Goal: Transaction & Acquisition: Book appointment/travel/reservation

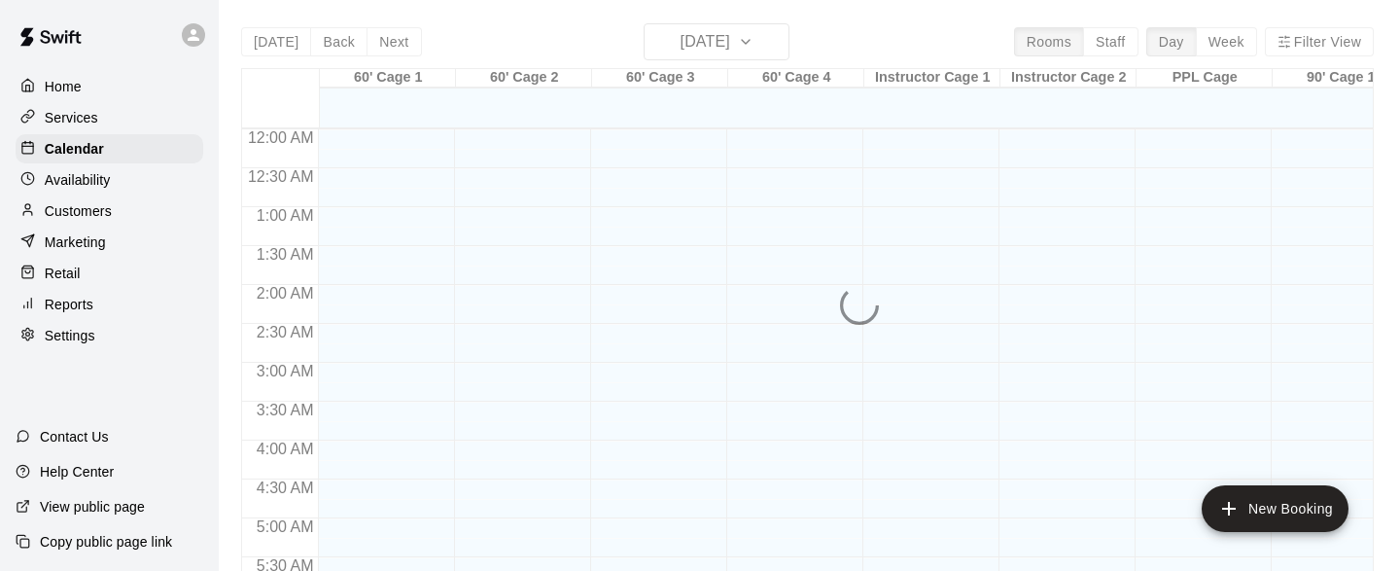
scroll to position [985, 0]
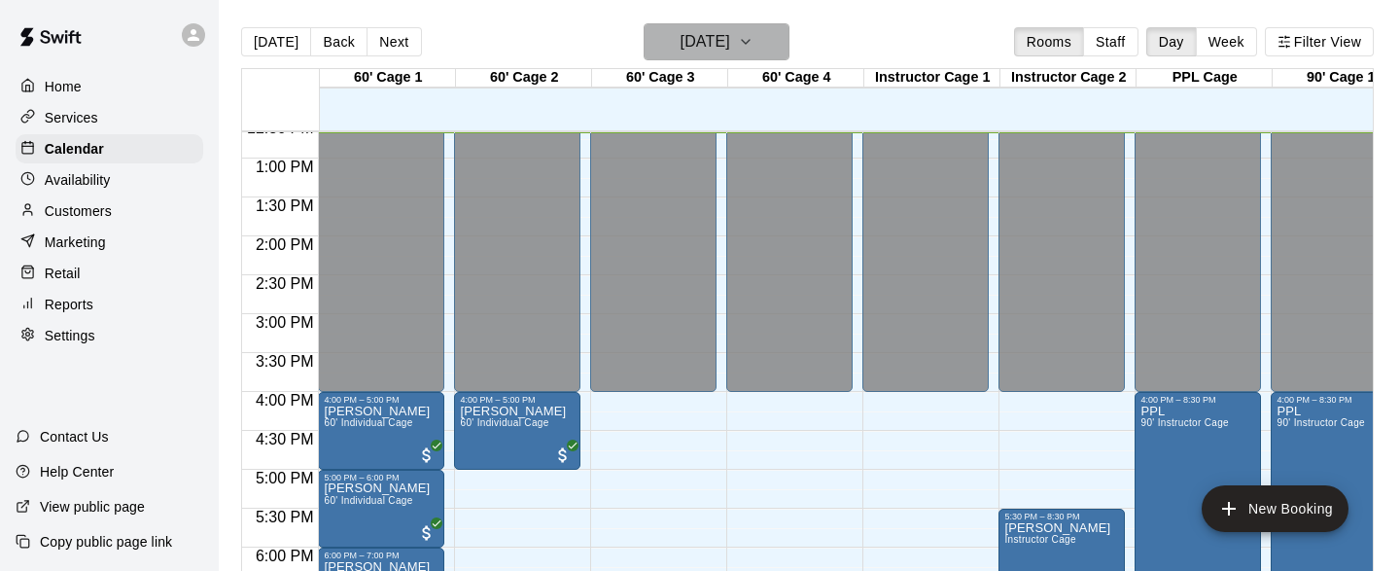
click at [753, 44] on icon "button" at bounding box center [746, 41] width 16 height 23
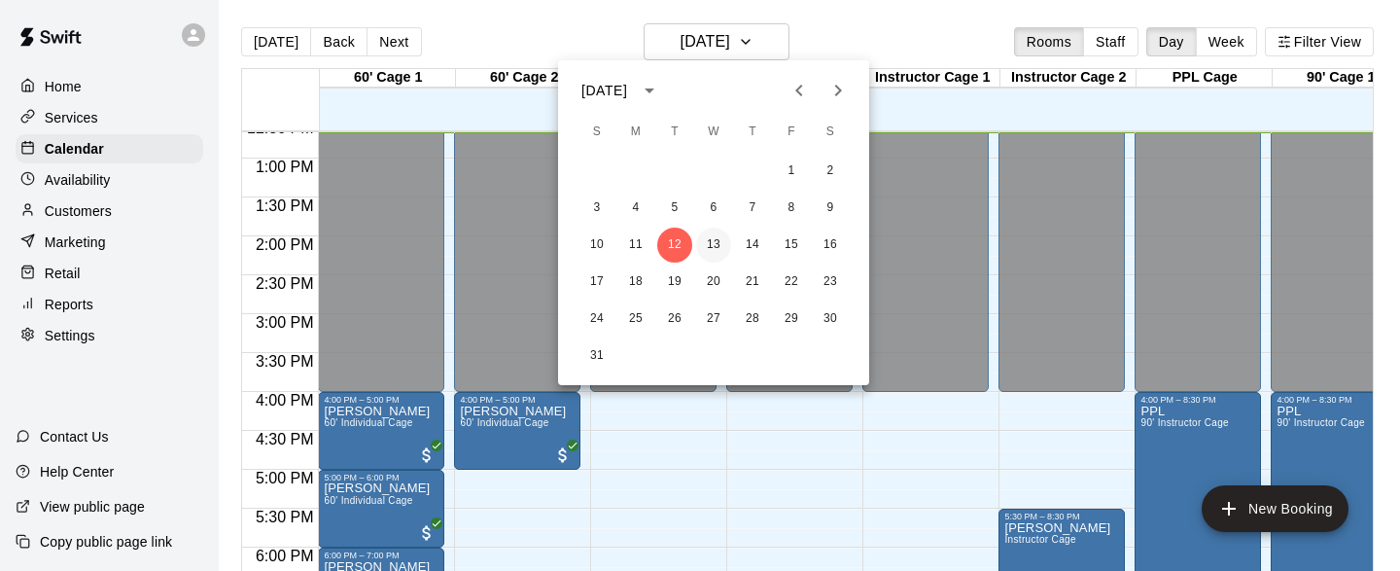
click at [713, 242] on button "13" at bounding box center [713, 244] width 35 height 35
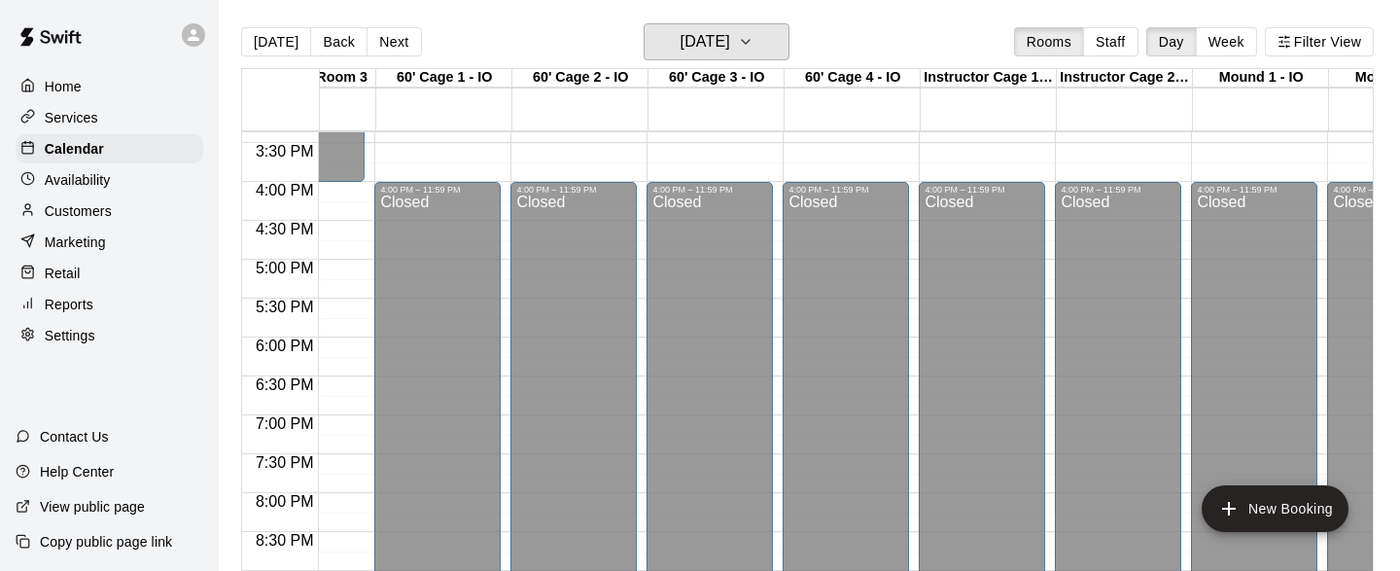
scroll to position [0, 0]
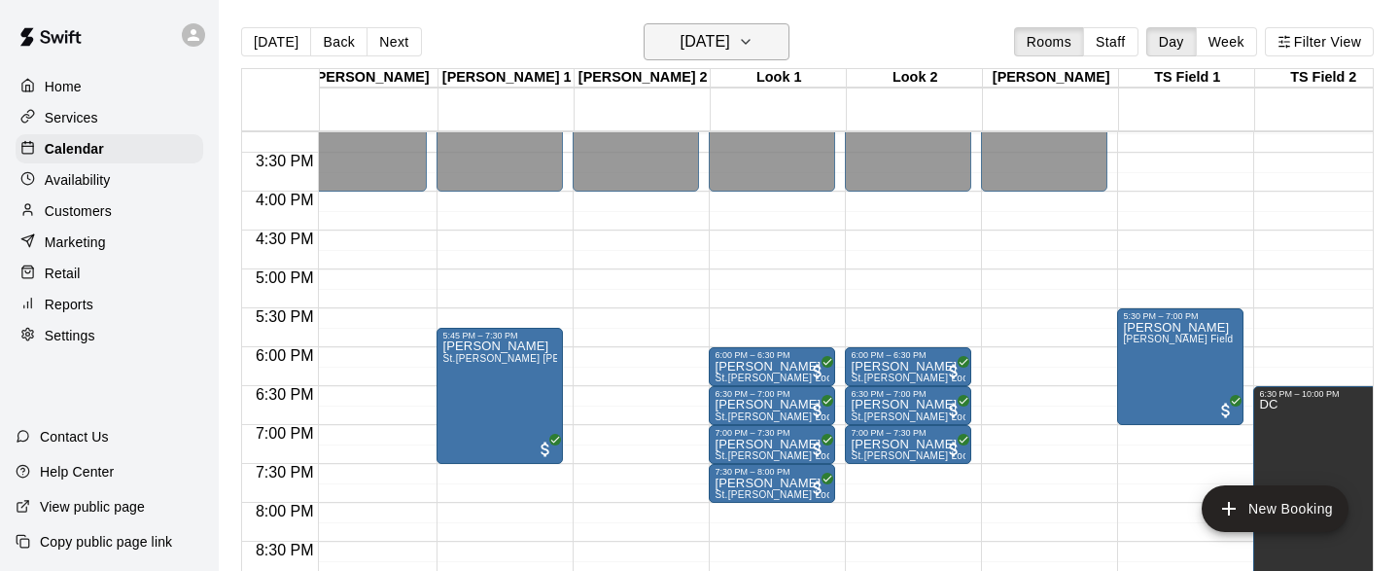
click at [753, 39] on icon "button" at bounding box center [746, 41] width 16 height 23
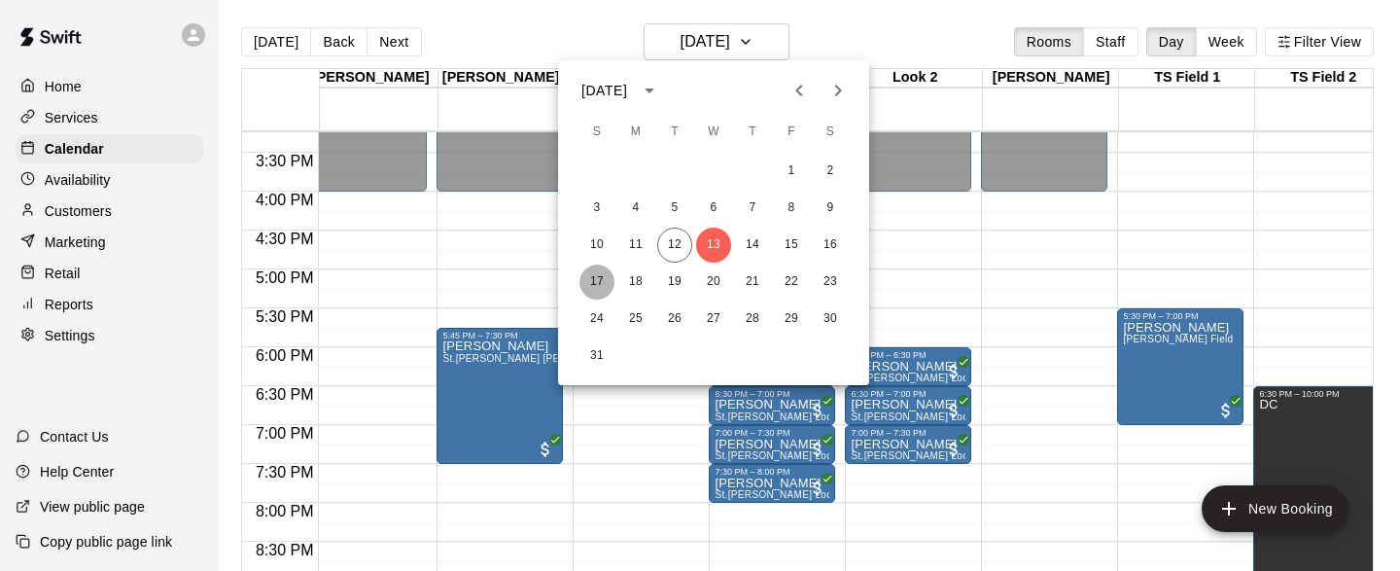
click at [590, 282] on button "17" at bounding box center [596, 281] width 35 height 35
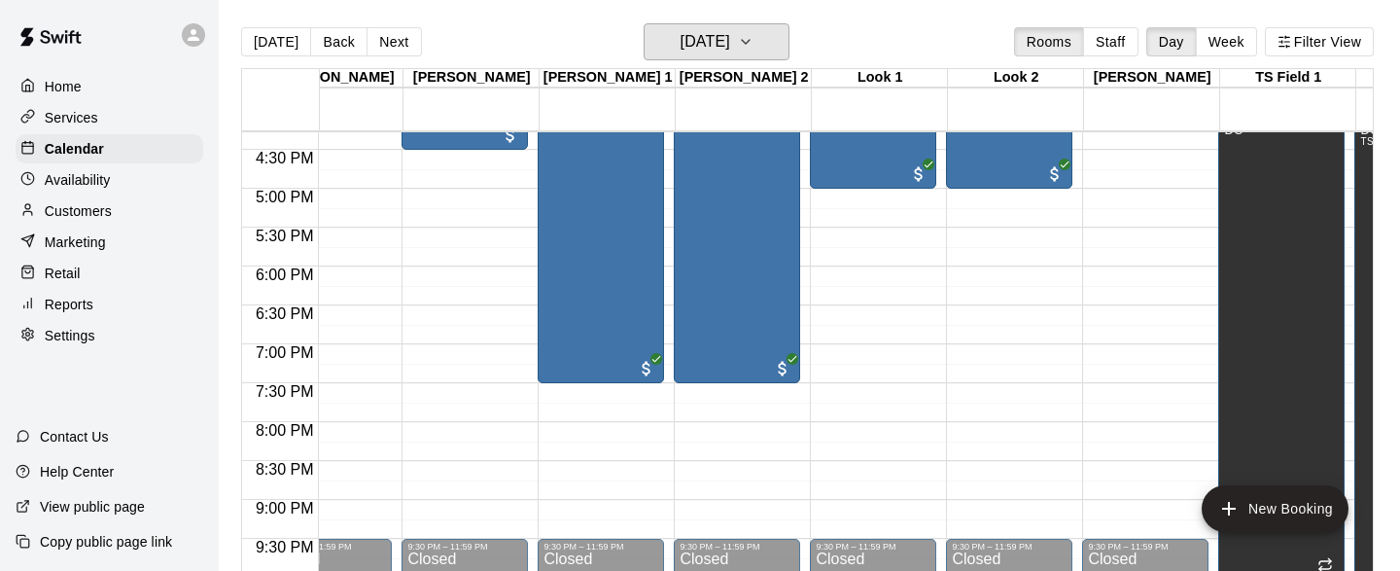
scroll to position [0, 4952]
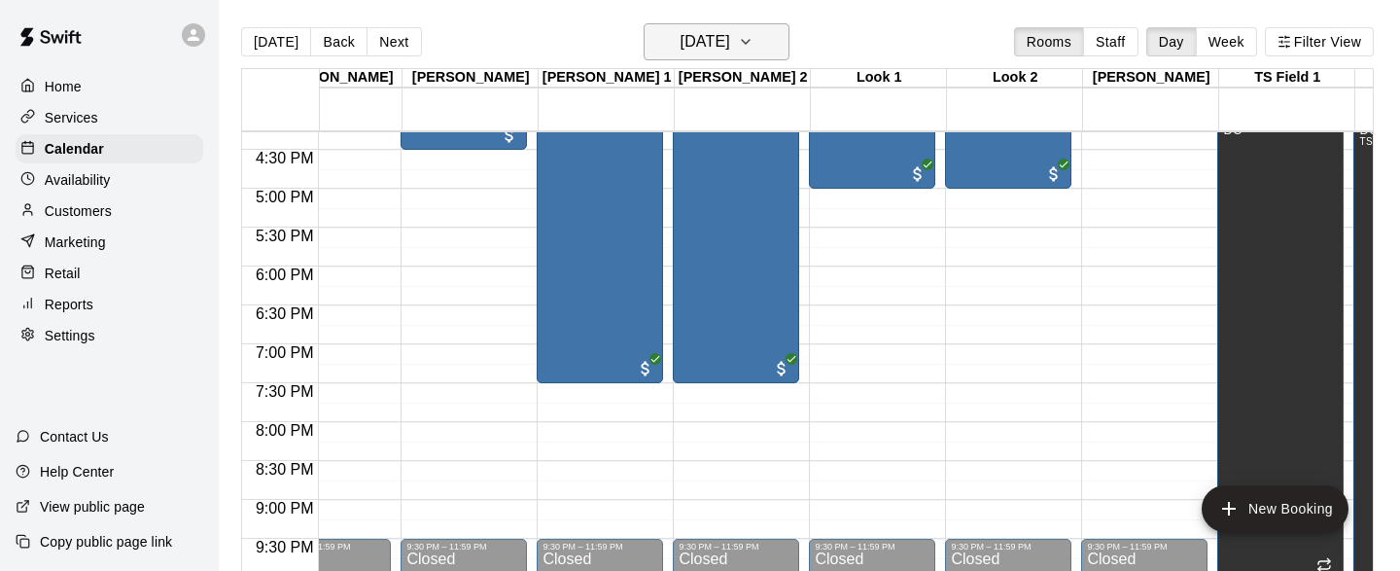
click at [753, 50] on icon "button" at bounding box center [746, 41] width 16 height 23
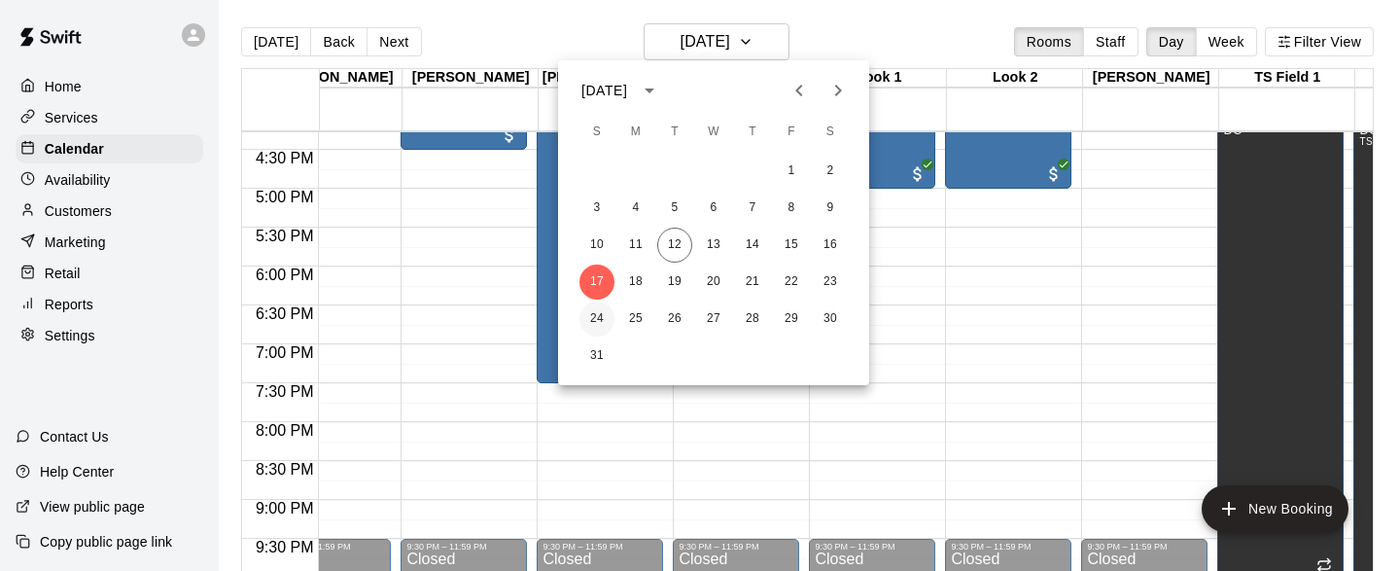
click at [598, 316] on button "24" at bounding box center [596, 318] width 35 height 35
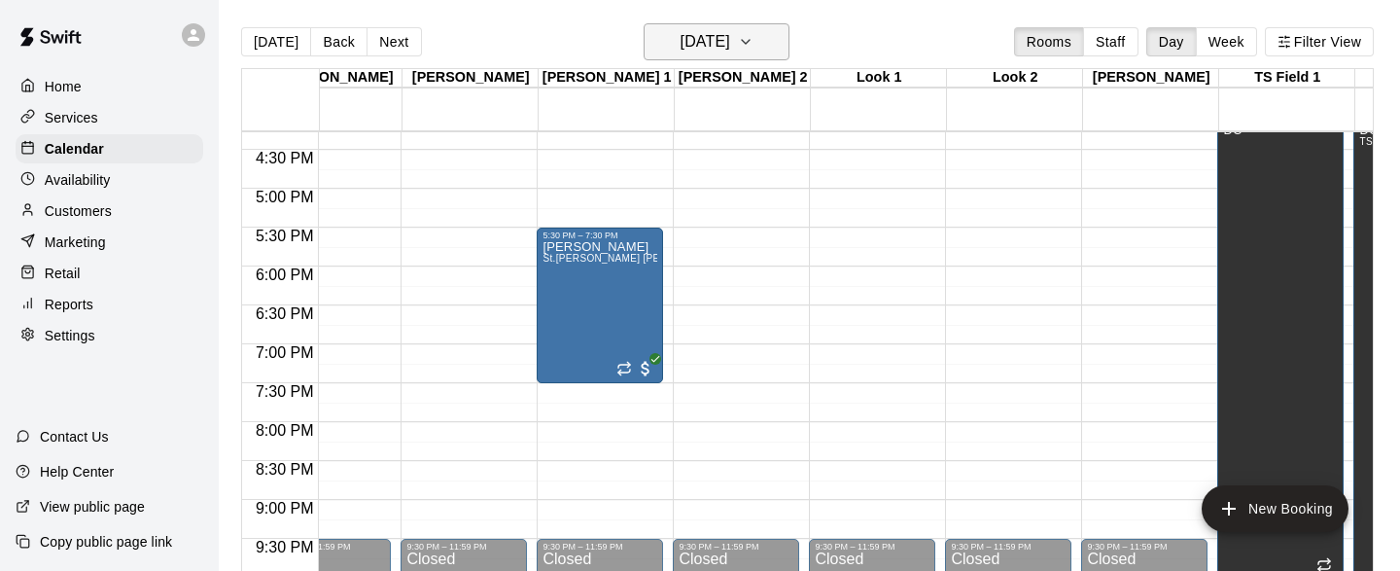
click at [753, 40] on icon "button" at bounding box center [746, 41] width 16 height 23
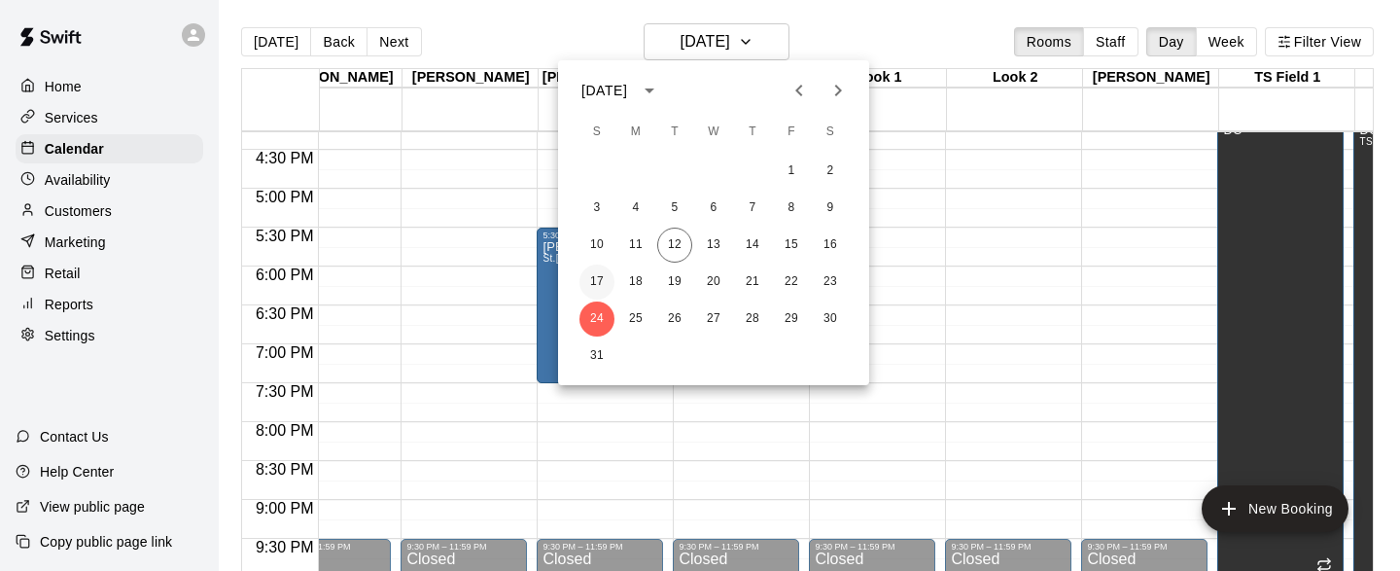
click at [595, 280] on button "17" at bounding box center [596, 281] width 35 height 35
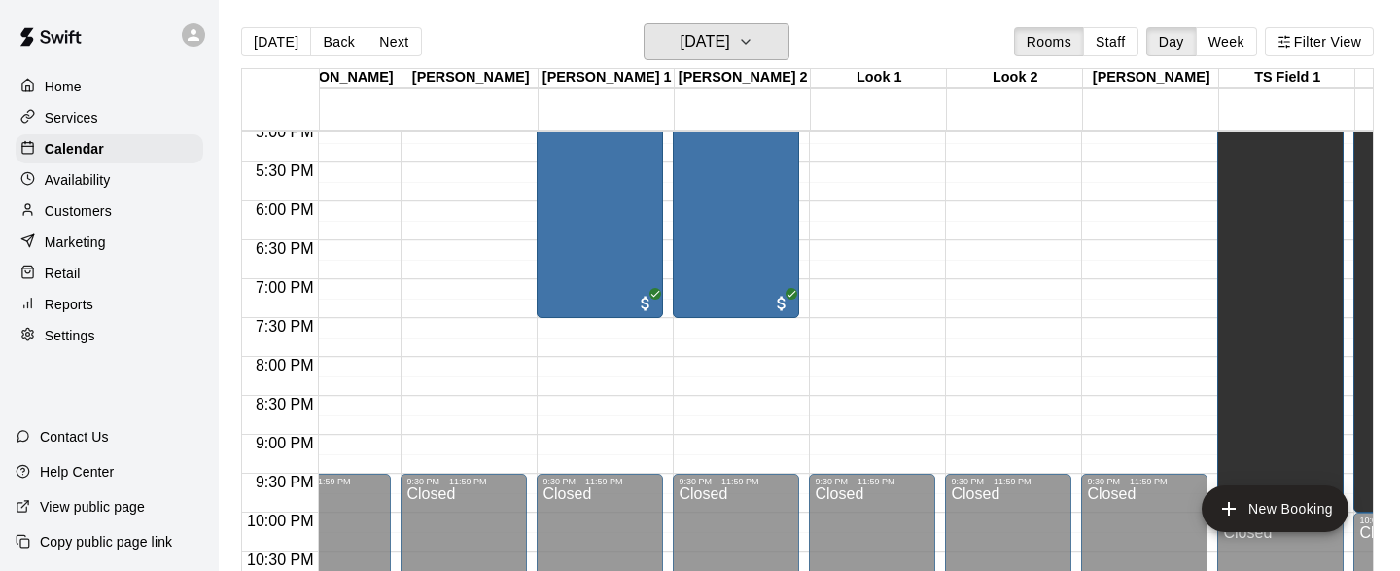
scroll to position [1332, 4952]
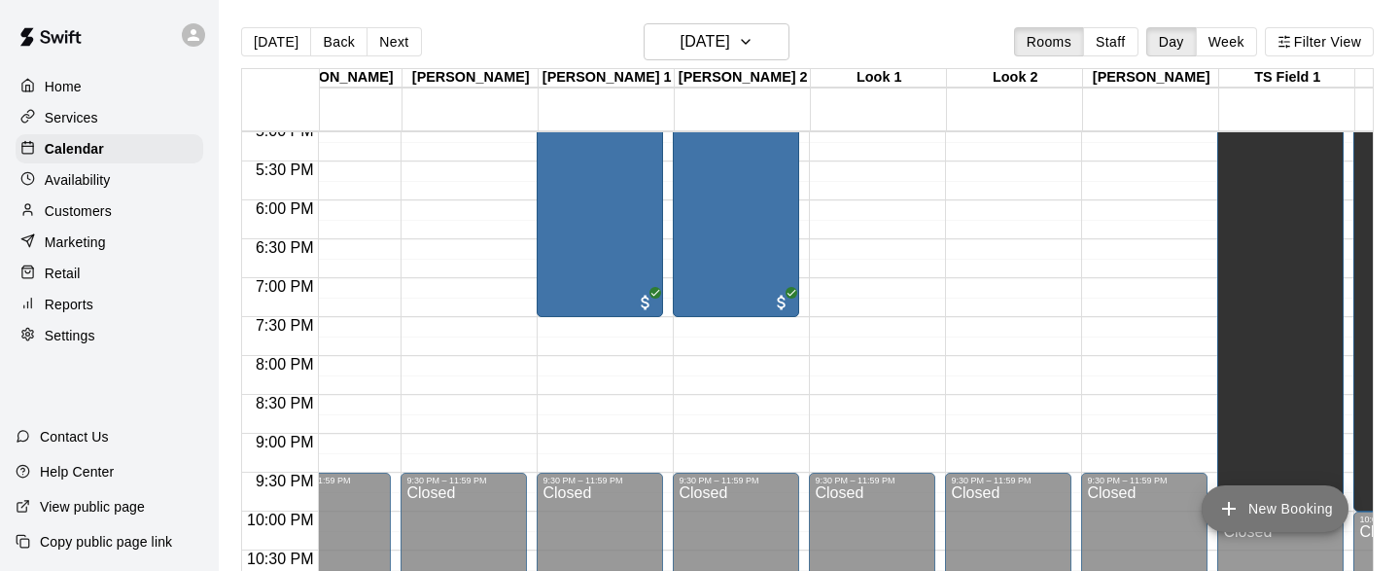
click at [1231, 521] on button "New Booking" at bounding box center [1274, 508] width 147 height 47
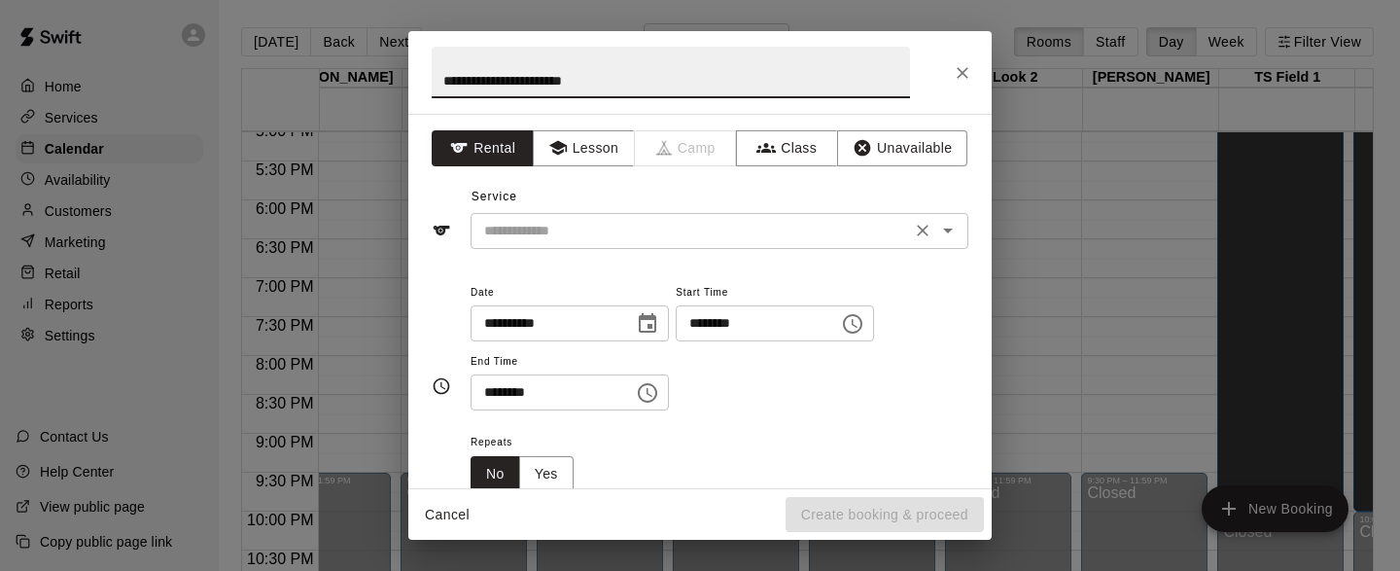
click at [953, 224] on icon "Open" at bounding box center [947, 230] width 23 height 23
type input "**********"
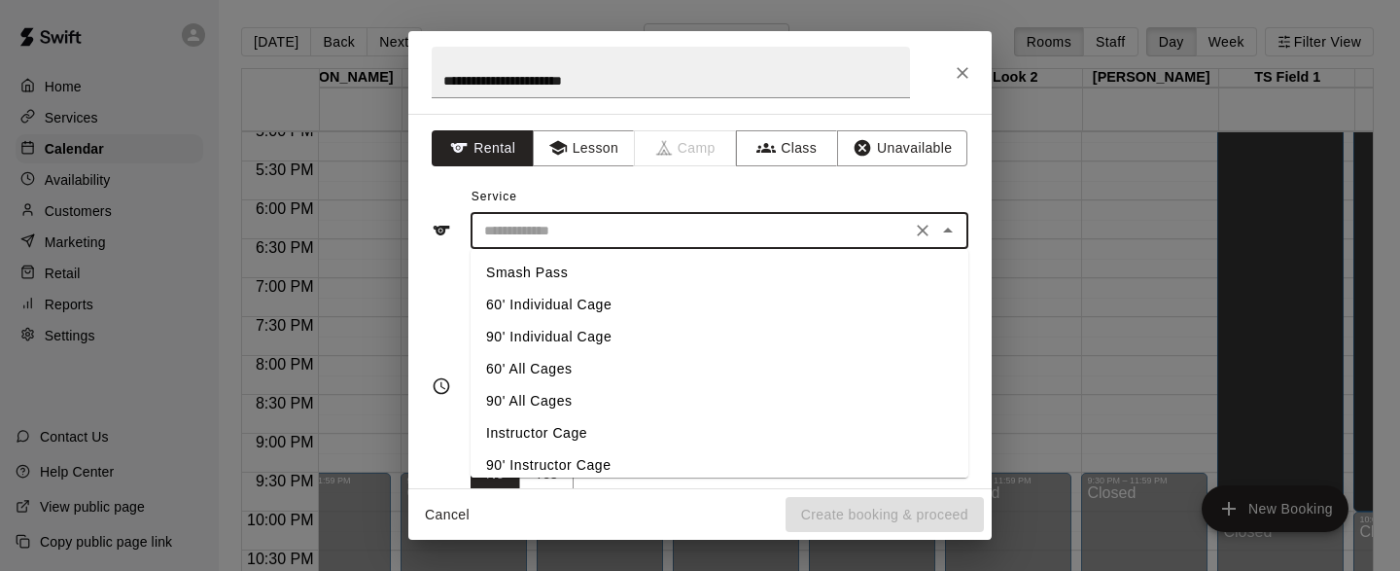
scroll to position [397, 0]
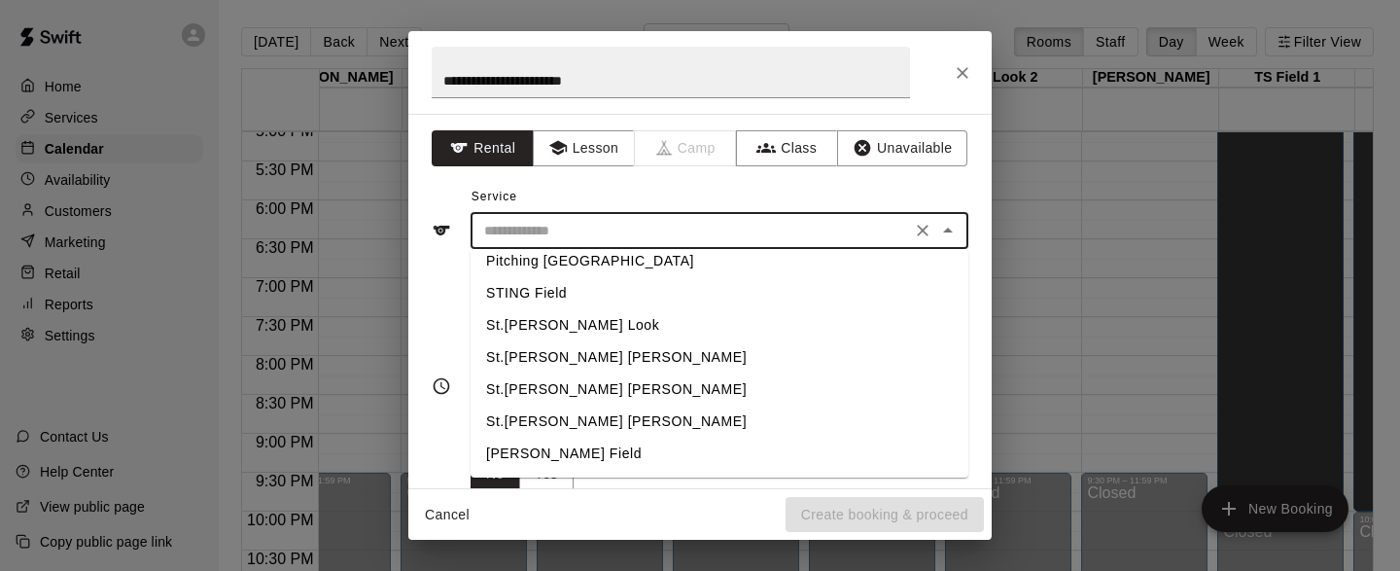
click at [593, 422] on li "St.[PERSON_NAME] [PERSON_NAME]" at bounding box center [719, 421] width 498 height 32
type input "**********"
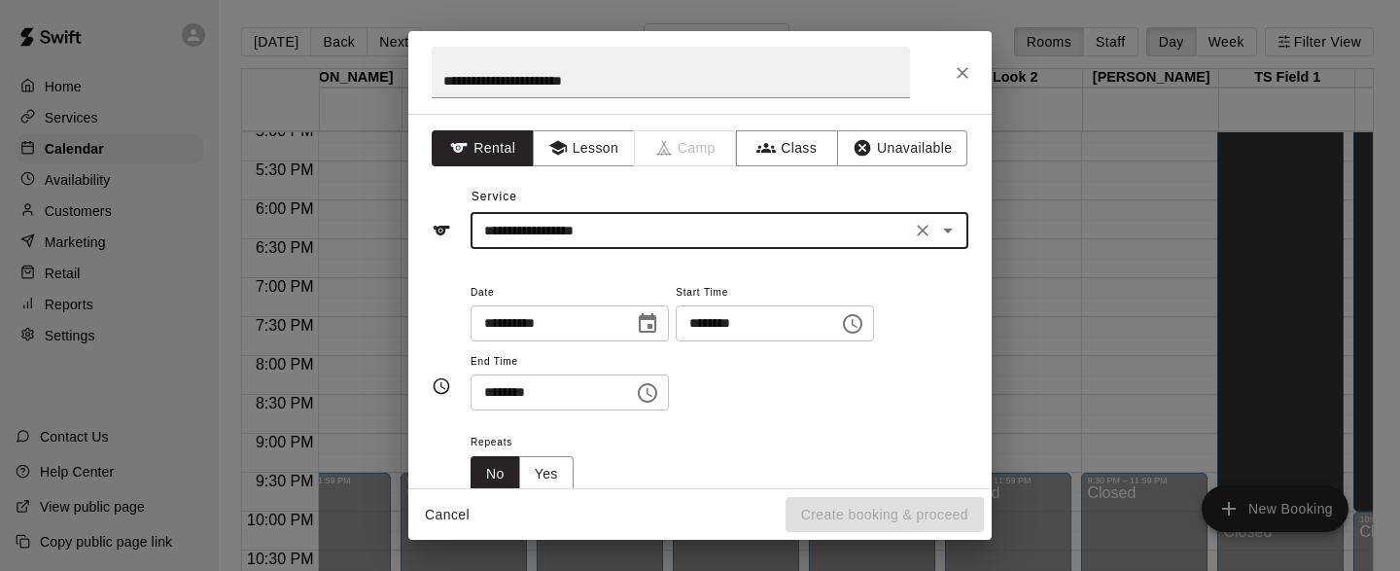
click at [871, 335] on button "Choose time, selected time is 12:00 PM" at bounding box center [852, 323] width 39 height 39
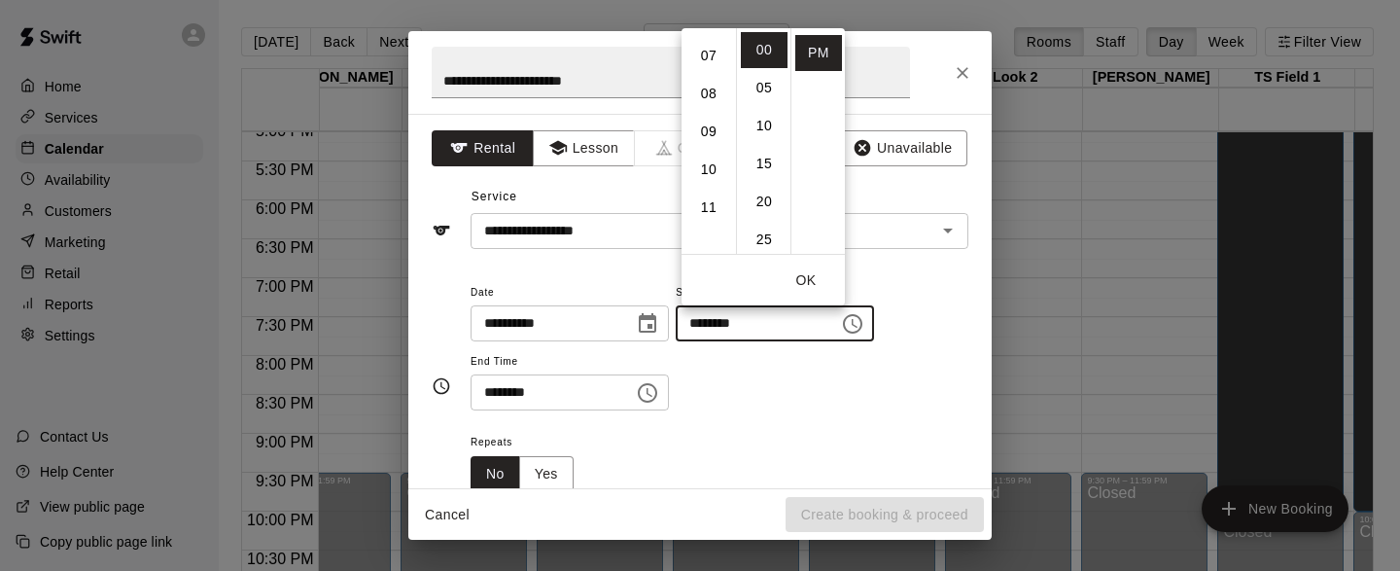
scroll to position [265, 0]
click at [713, 45] on li "07" at bounding box center [708, 50] width 47 height 36
type input "********"
click at [812, 274] on button "OK" at bounding box center [806, 280] width 62 height 36
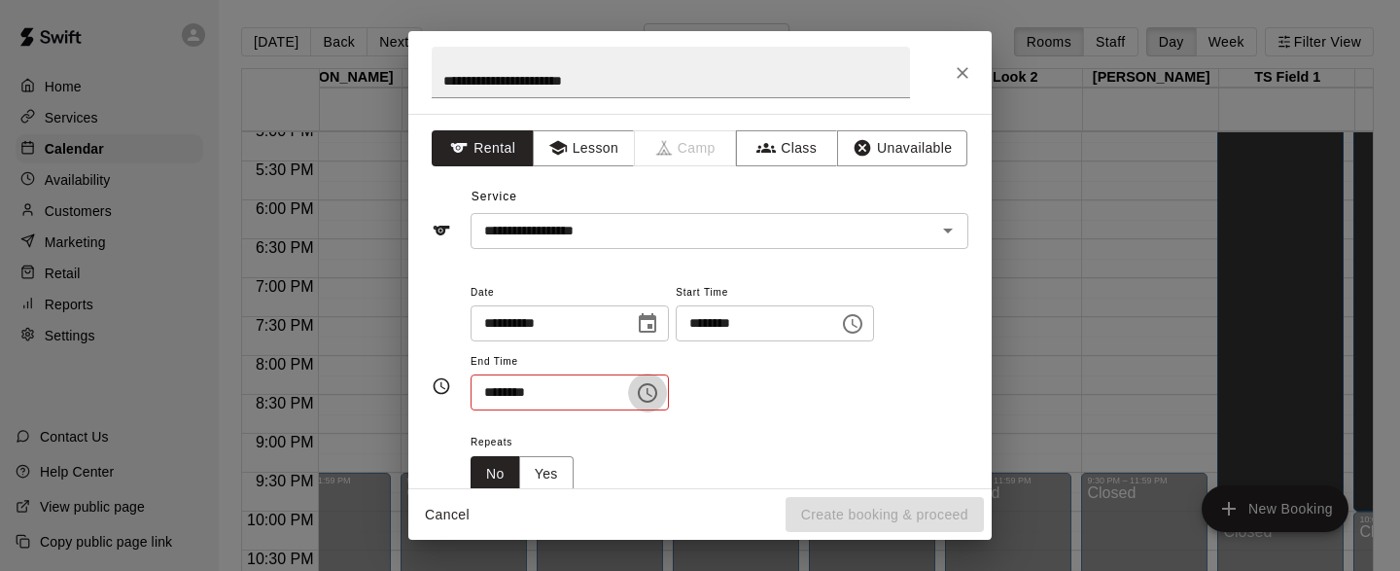
click at [665, 392] on button "Choose time, selected time is 12:30 PM" at bounding box center [647, 392] width 39 height 39
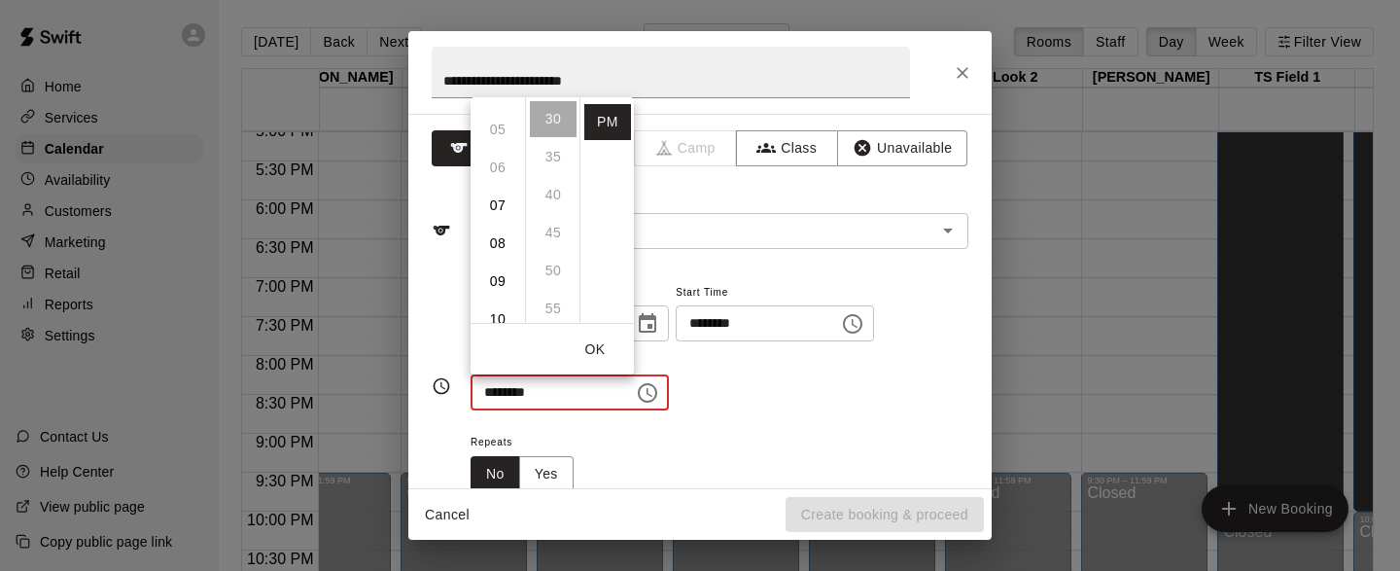
scroll to position [181, 0]
click at [504, 241] on li "08" at bounding box center [497, 242] width 47 height 36
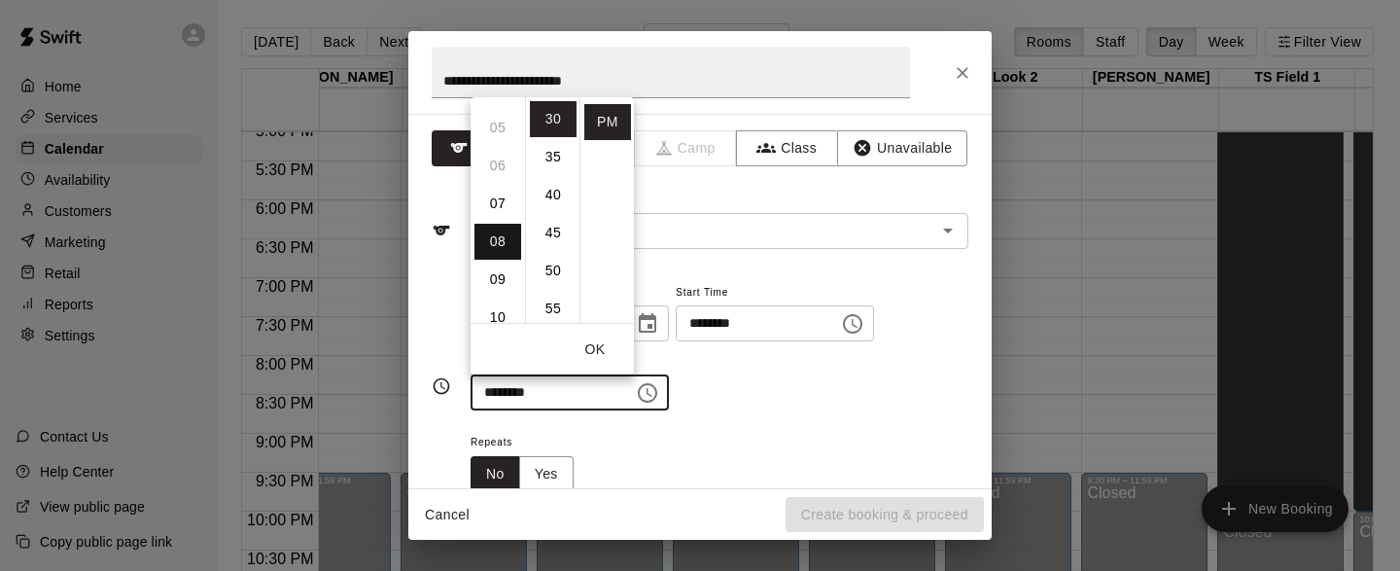
type input "********"
click at [601, 348] on button "OK" at bounding box center [595, 349] width 62 height 36
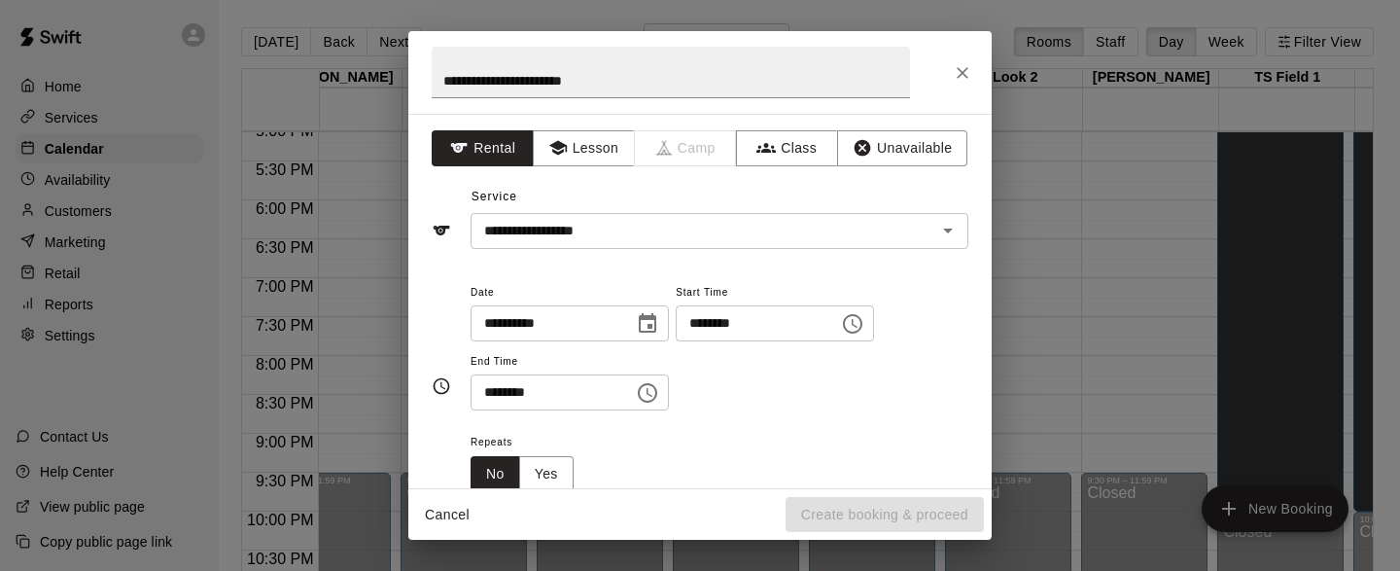
scroll to position [112, 0]
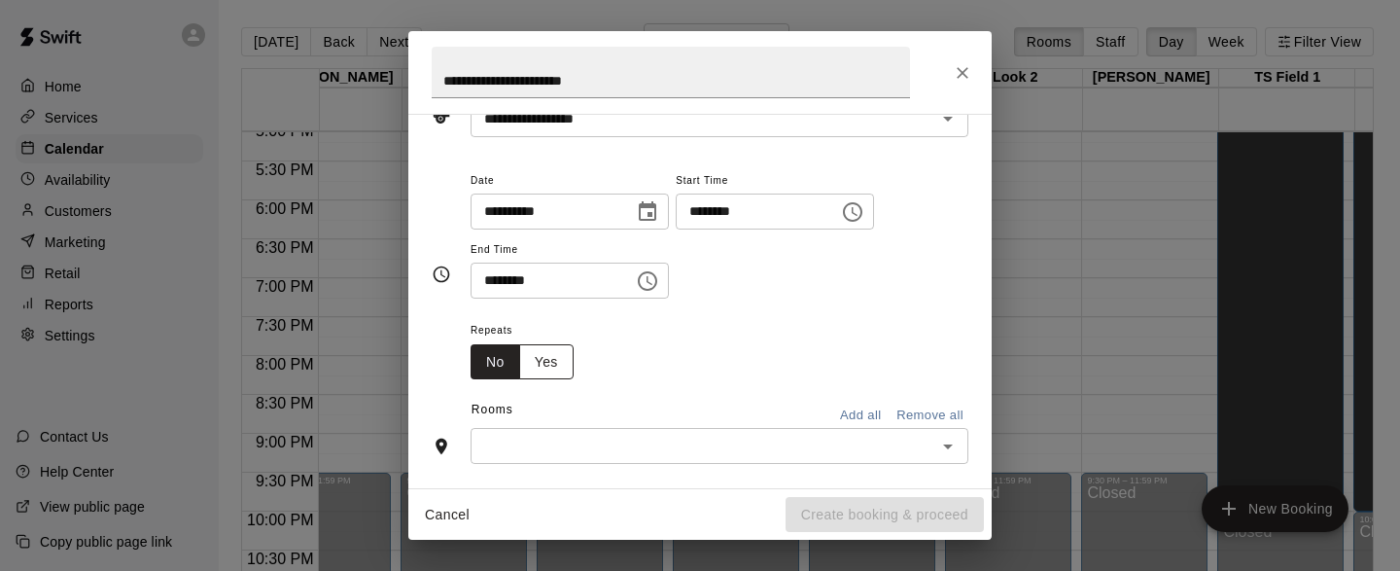
click at [558, 367] on button "Yes" at bounding box center [546, 362] width 54 height 36
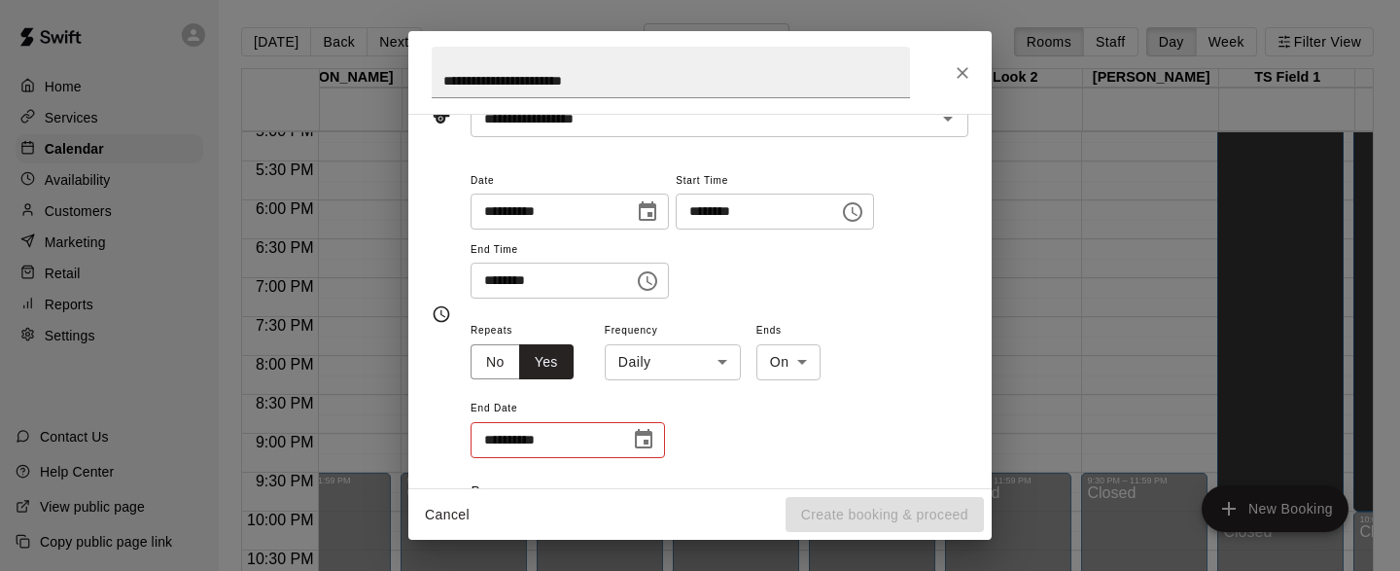
click at [719, 363] on body "Home Services Calendar Availability Customers Marketing Retail Reports Settings…" at bounding box center [700, 301] width 1400 height 602
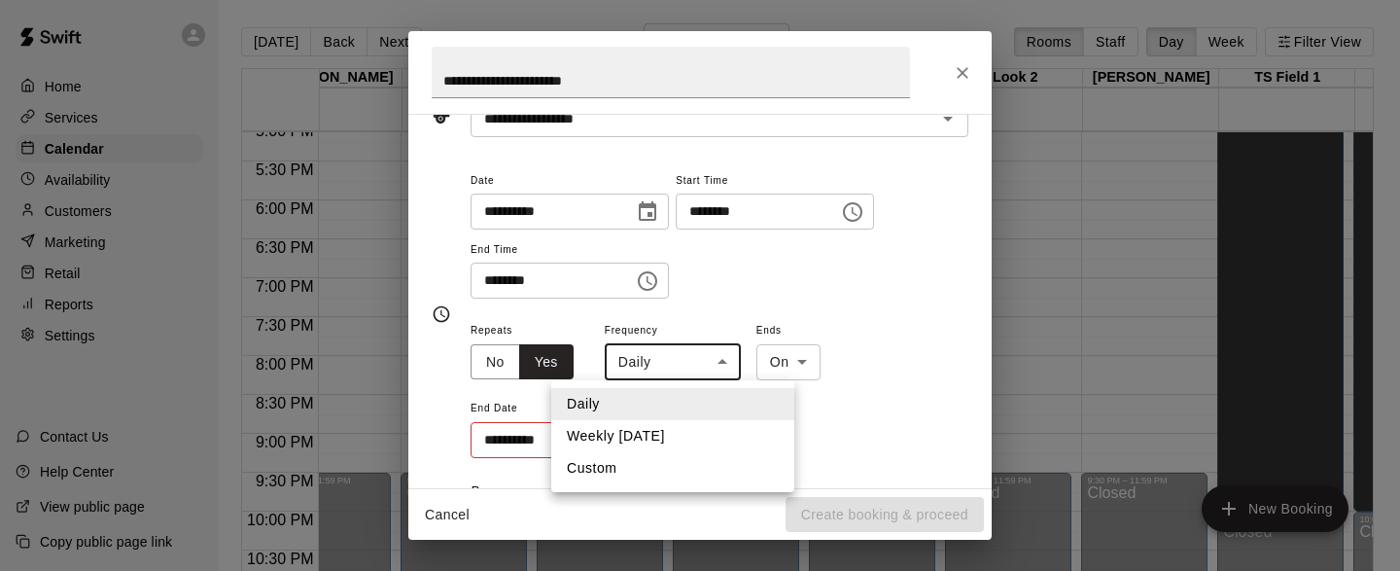
click at [634, 439] on li "Weekly [DATE]" at bounding box center [672, 436] width 243 height 32
type input "******"
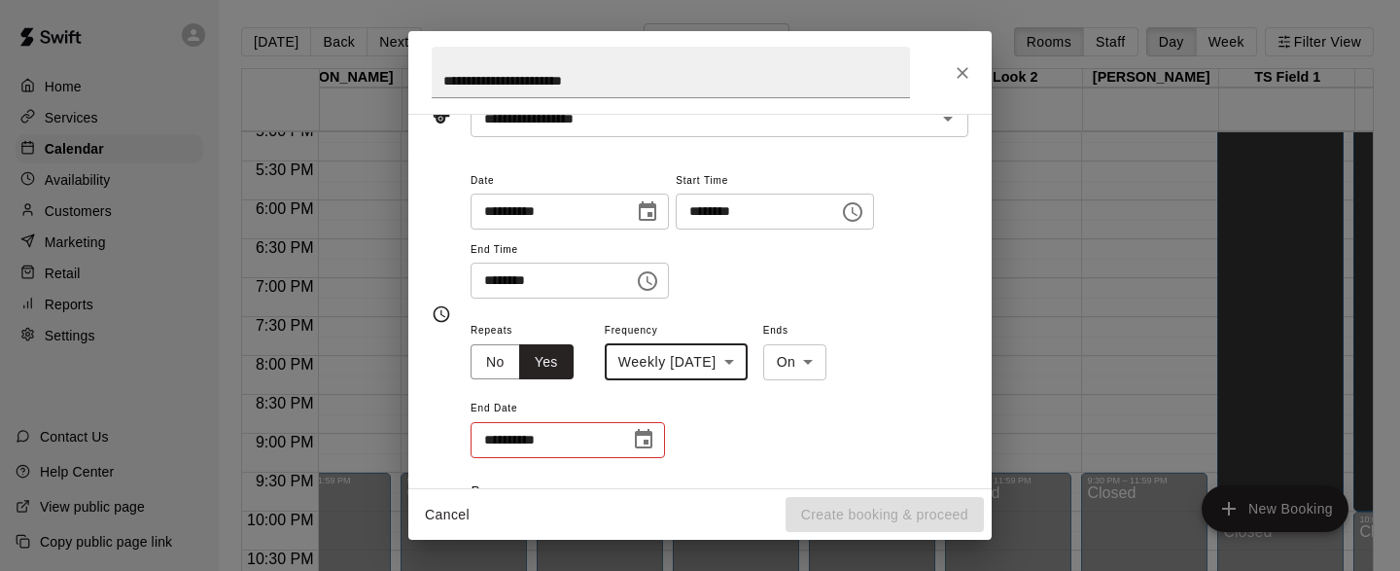
click at [841, 367] on body "Home Services Calendar Availability Customers Marketing Retail Reports Settings…" at bounding box center [700, 301] width 1400 height 602
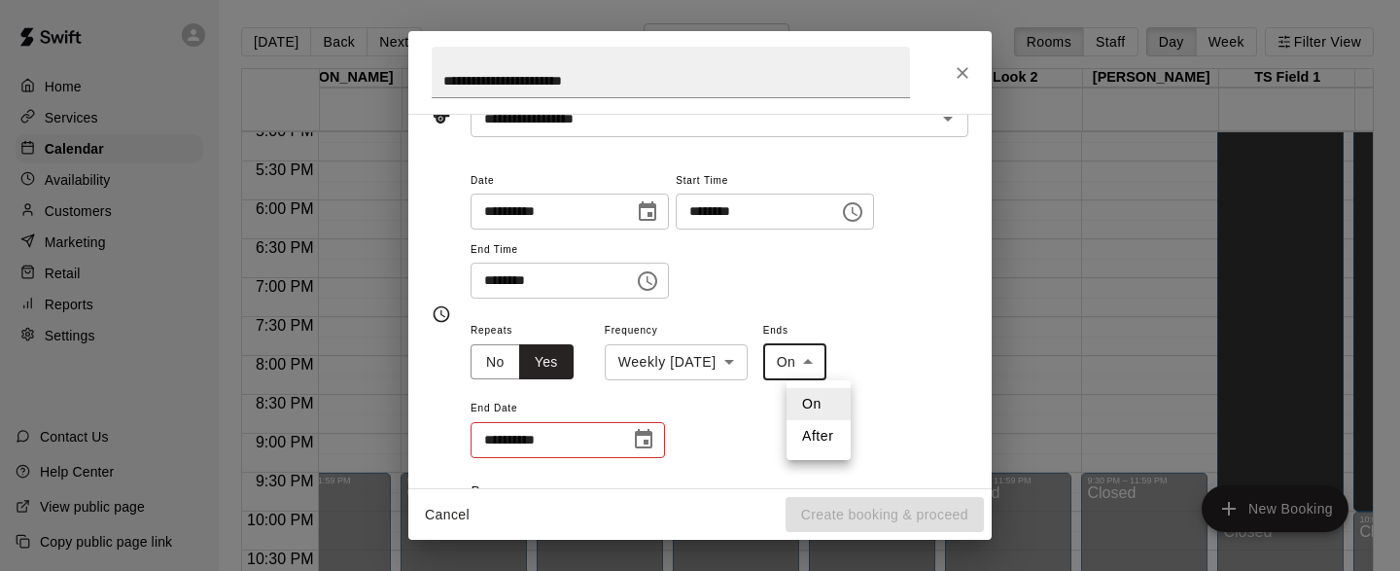
click at [824, 433] on li "After" at bounding box center [818, 436] width 64 height 32
type input "*****"
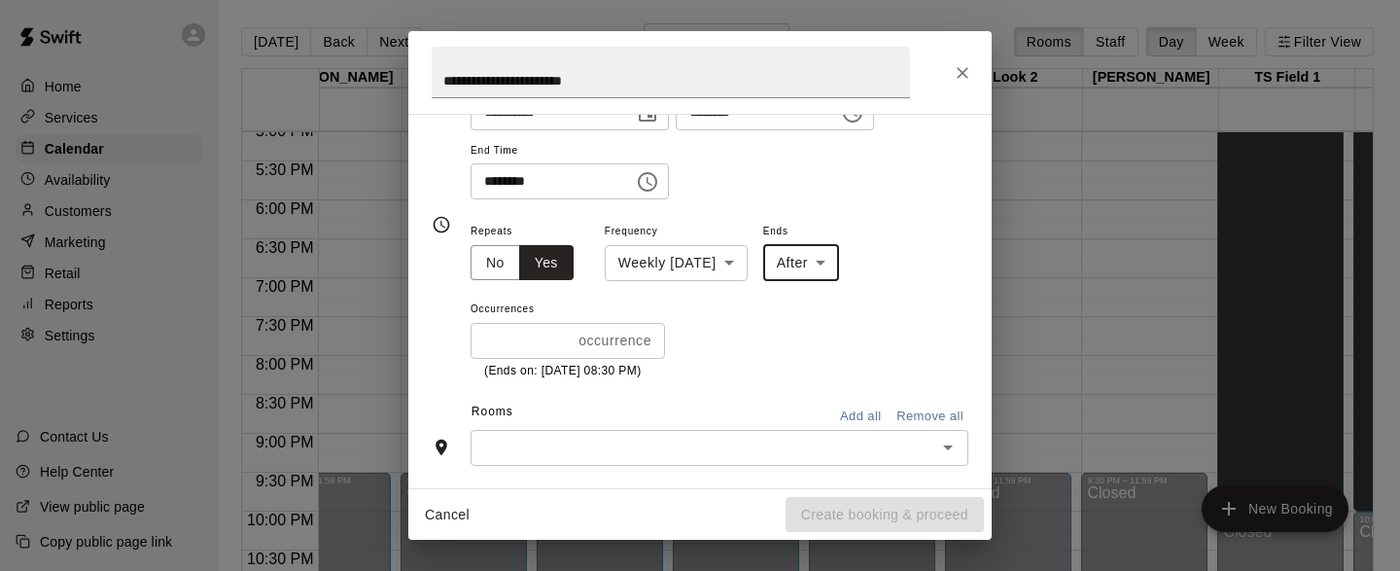
scroll to position [230, 0]
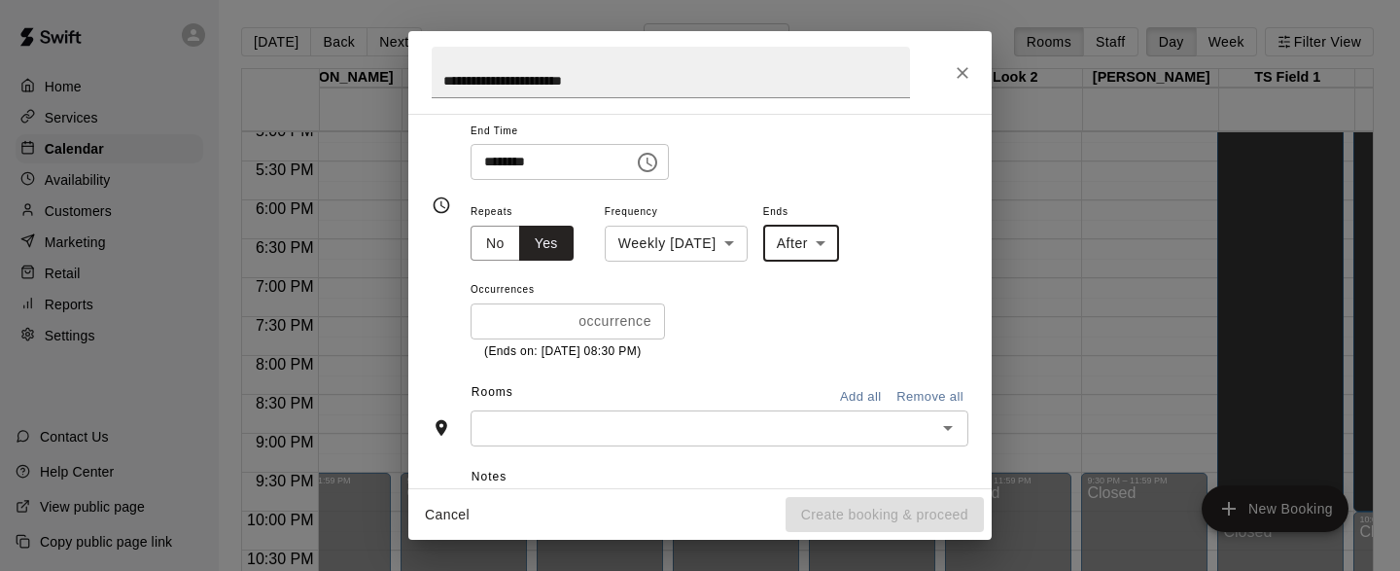
click at [563, 323] on input "*" at bounding box center [520, 321] width 100 height 36
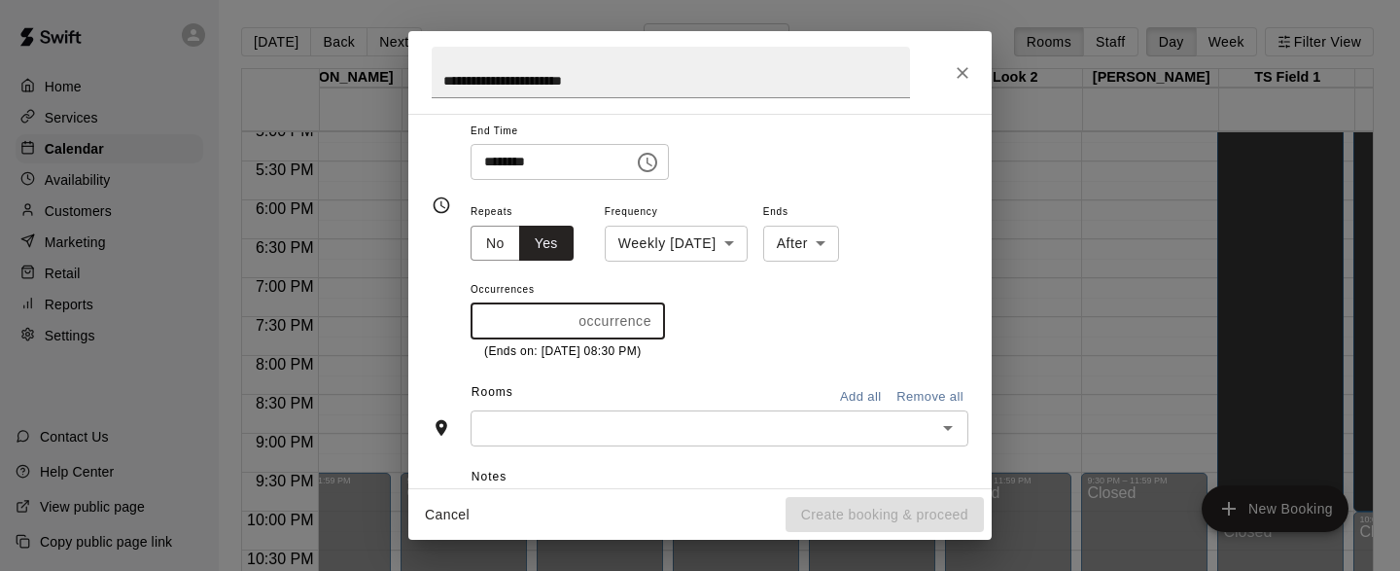
type input "*"
click at [563, 314] on input "*" at bounding box center [520, 321] width 100 height 36
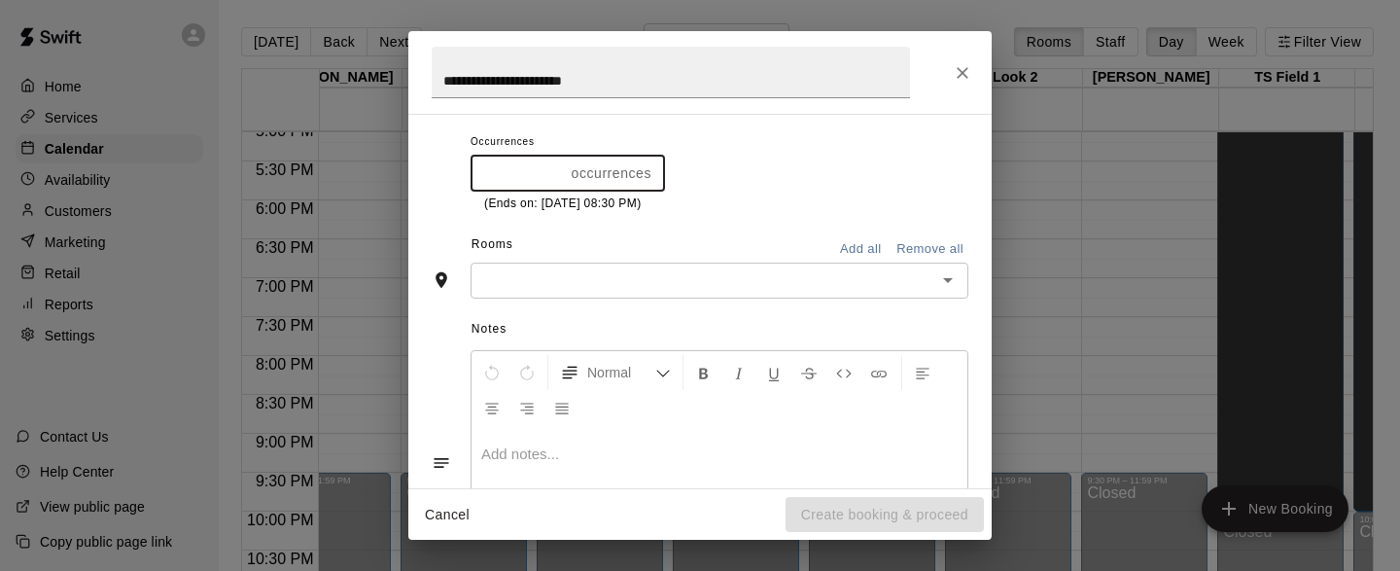
scroll to position [390, 0]
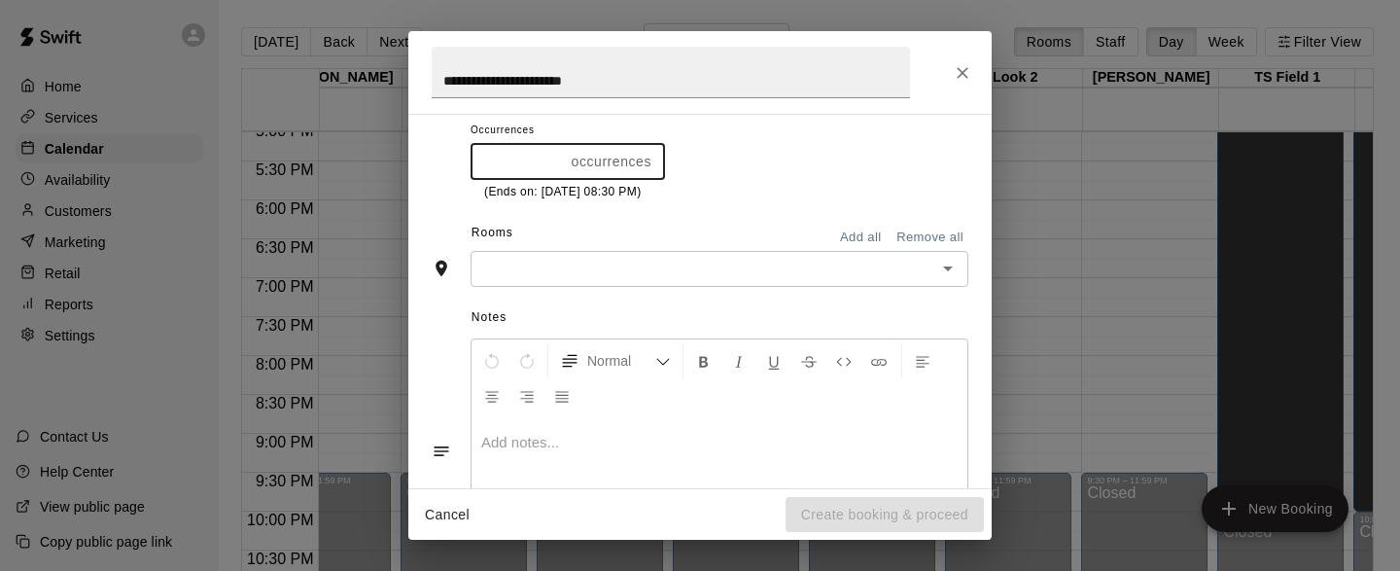
click at [943, 266] on icon "Open" at bounding box center [947, 268] width 23 height 23
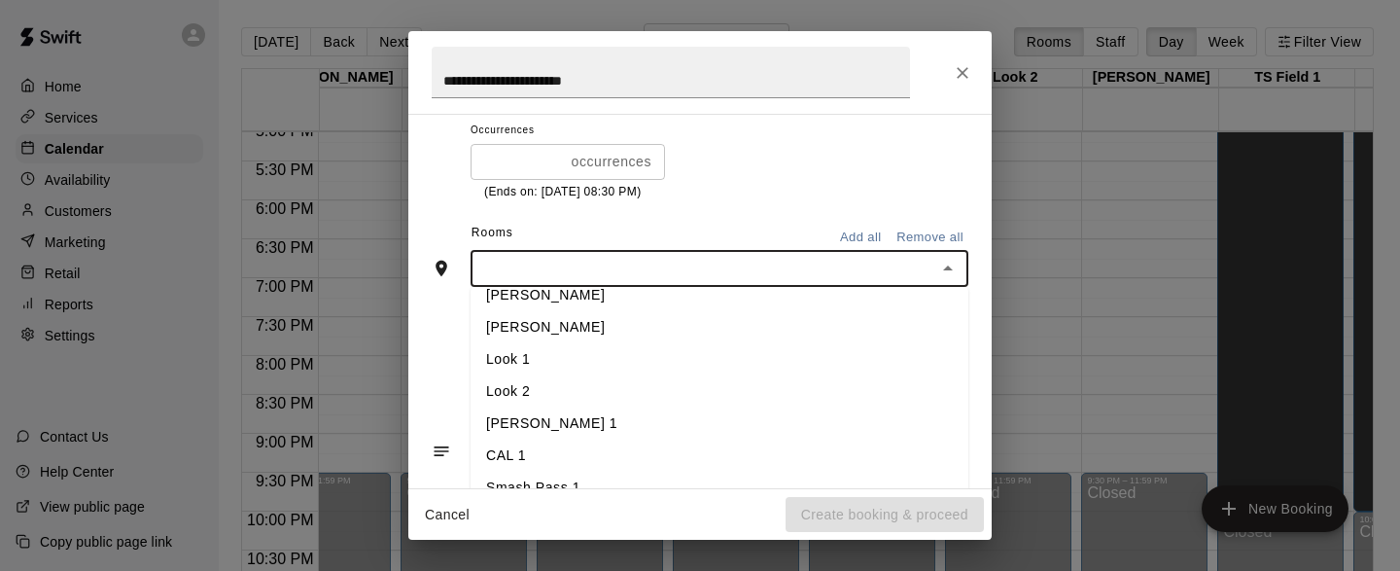
scroll to position [1040, 0]
click at [528, 338] on li "[PERSON_NAME]" at bounding box center [719, 329] width 498 height 32
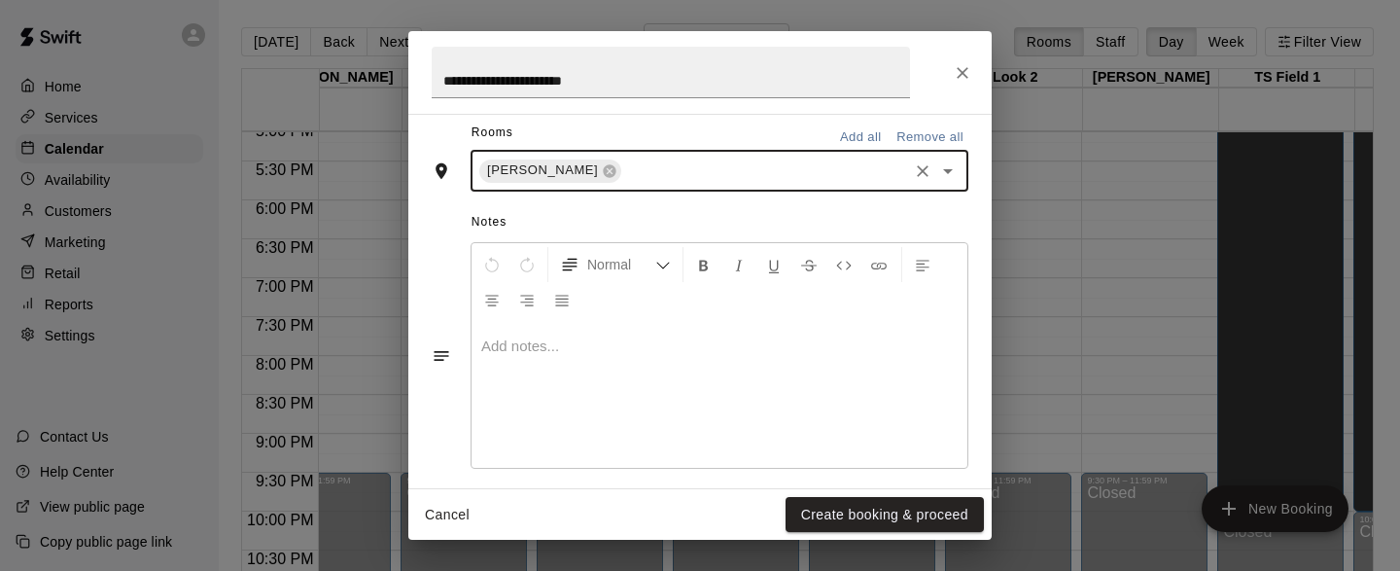
scroll to position [580, 0]
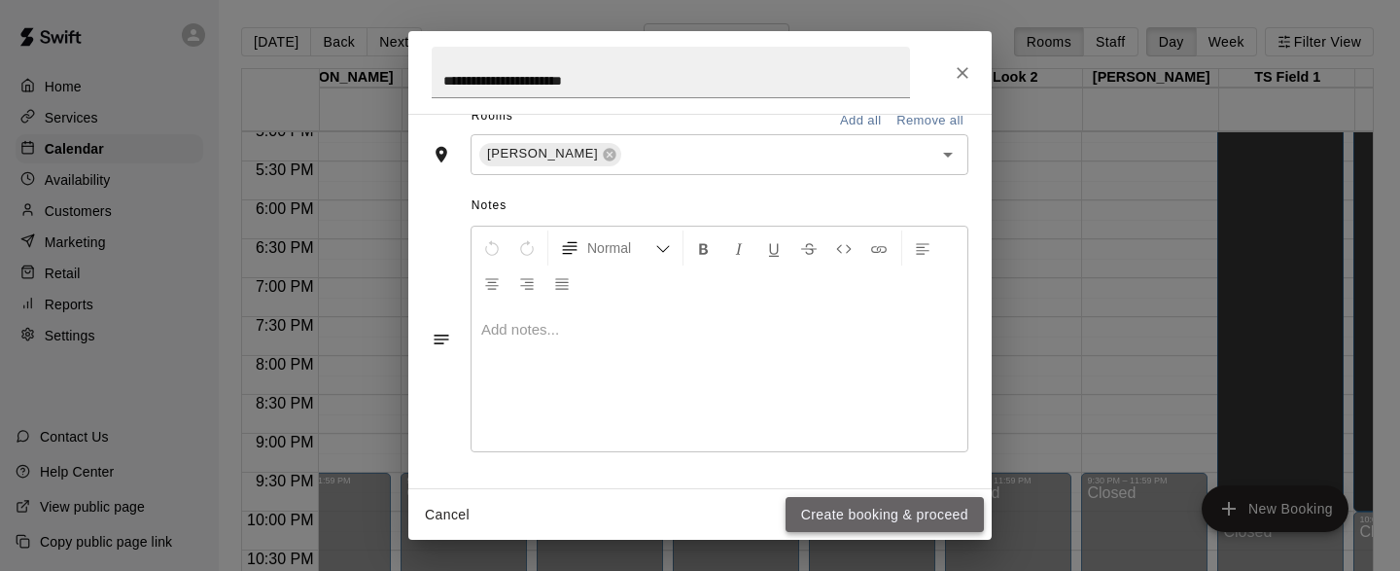
click at [873, 512] on button "Create booking & proceed" at bounding box center [884, 515] width 198 height 36
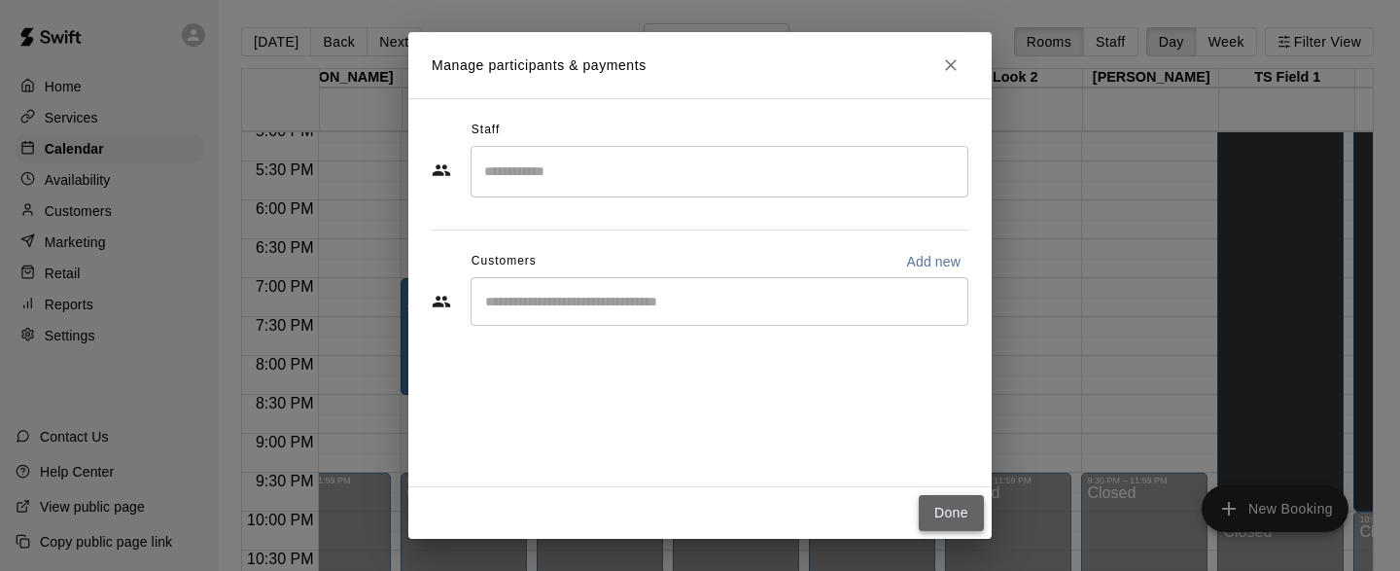
click at [947, 507] on button "Done" at bounding box center [951, 513] width 65 height 36
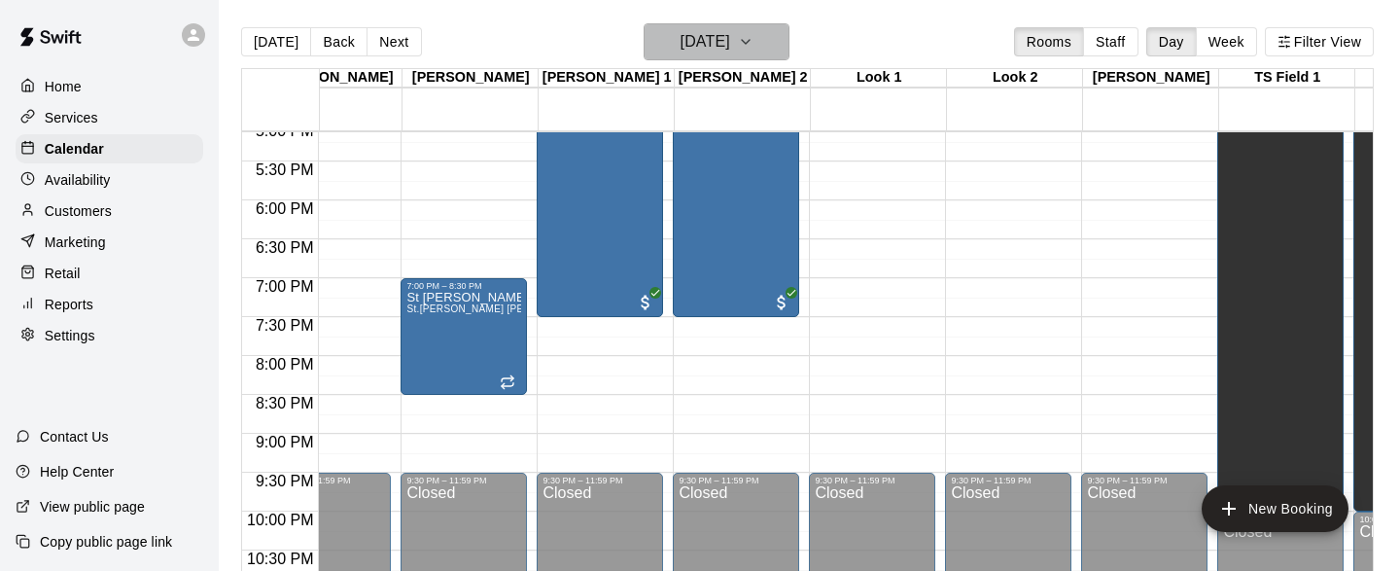
click at [749, 43] on icon "button" at bounding box center [746, 42] width 8 height 4
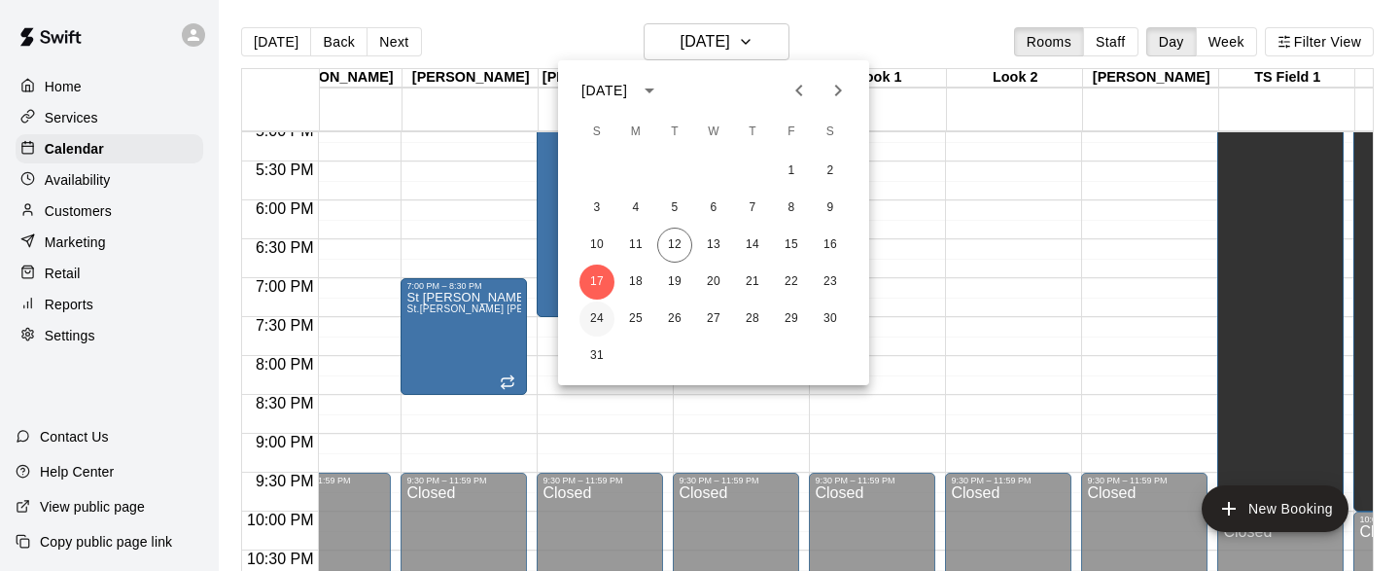
click at [596, 313] on button "24" at bounding box center [596, 318] width 35 height 35
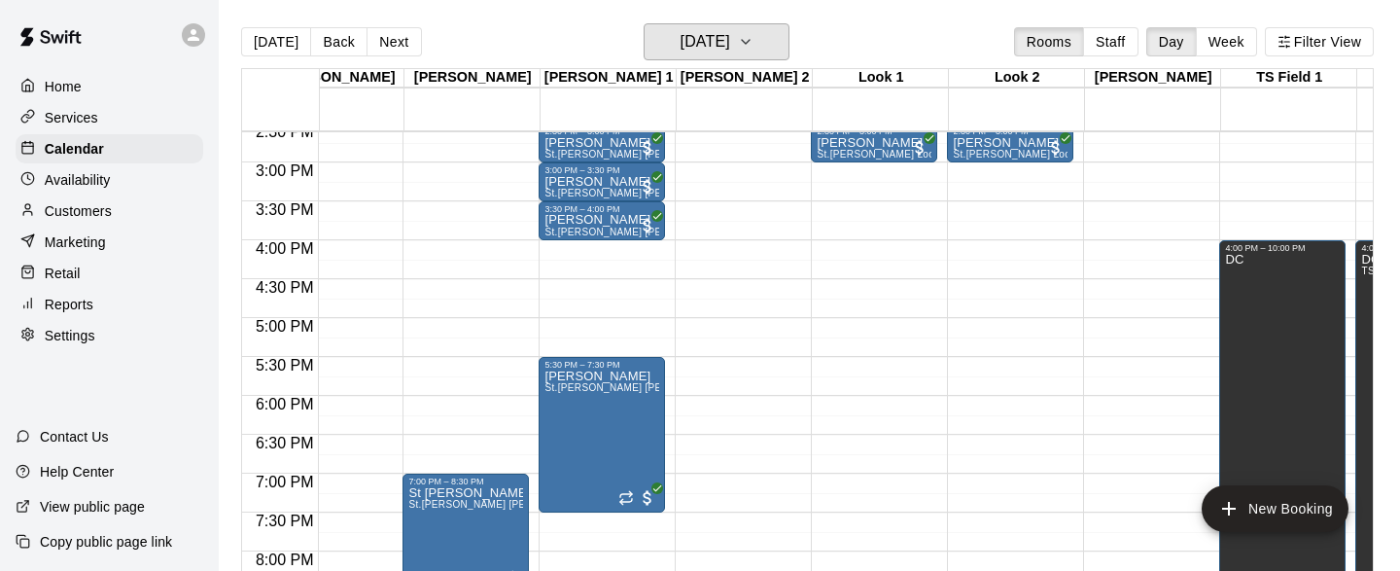
scroll to position [1137, 4950]
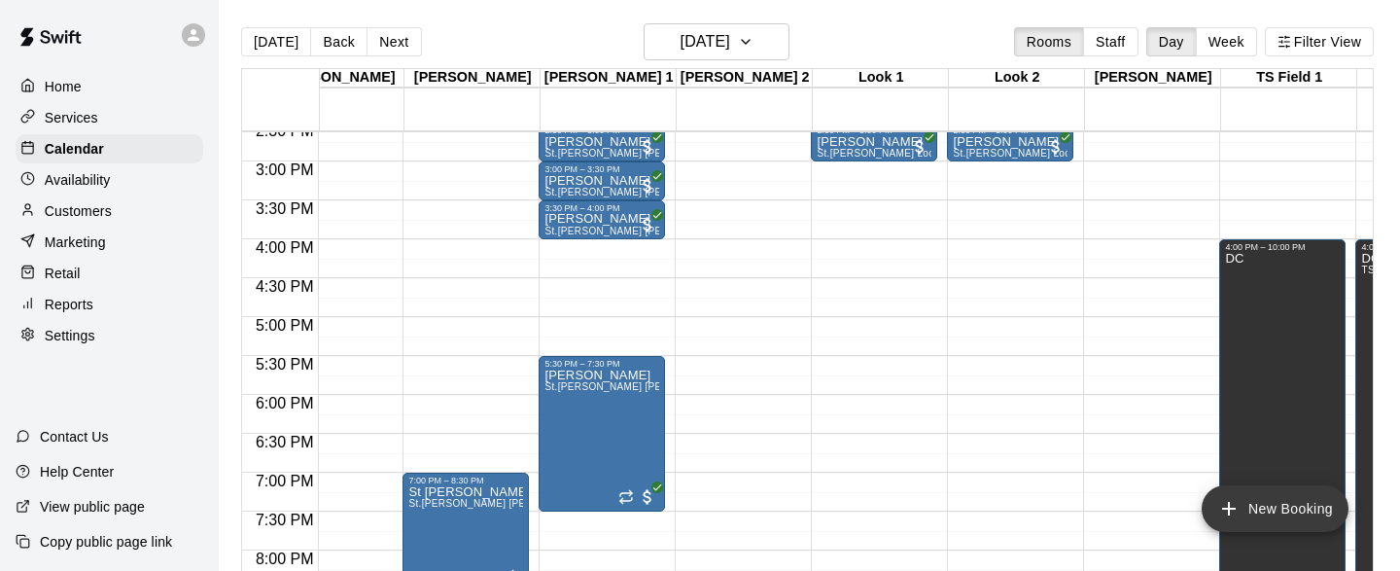
click at [1224, 510] on icon "add" at bounding box center [1228, 508] width 23 height 23
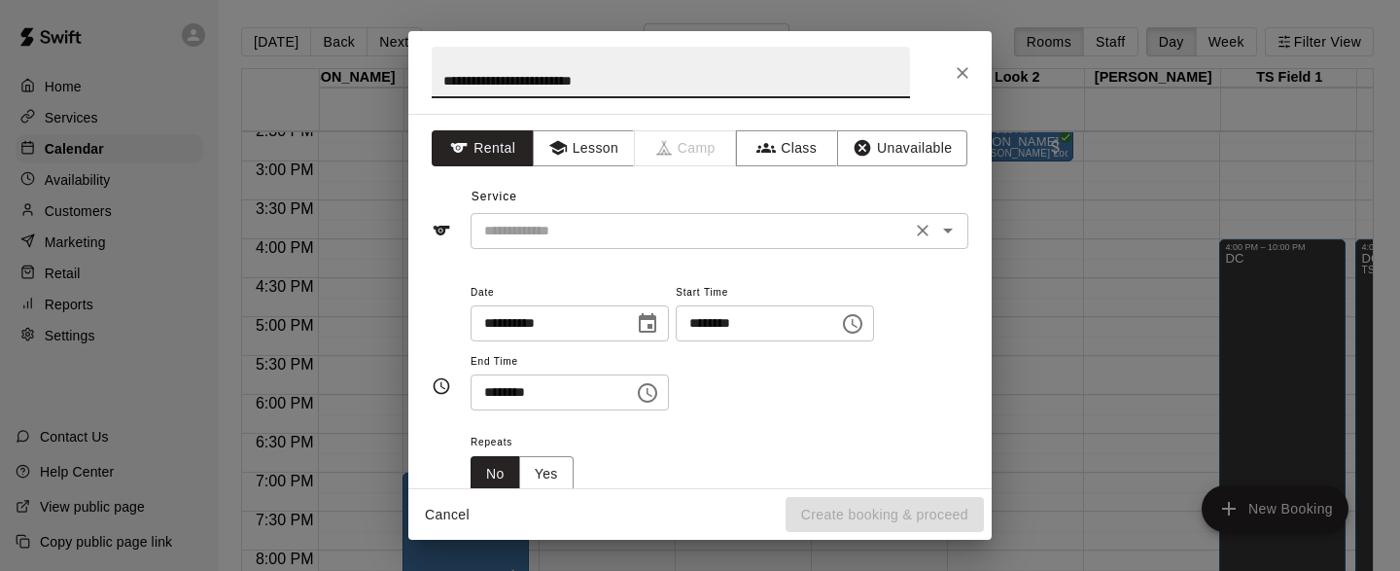
click at [950, 223] on icon "Open" at bounding box center [947, 230] width 23 height 23
type input "**********"
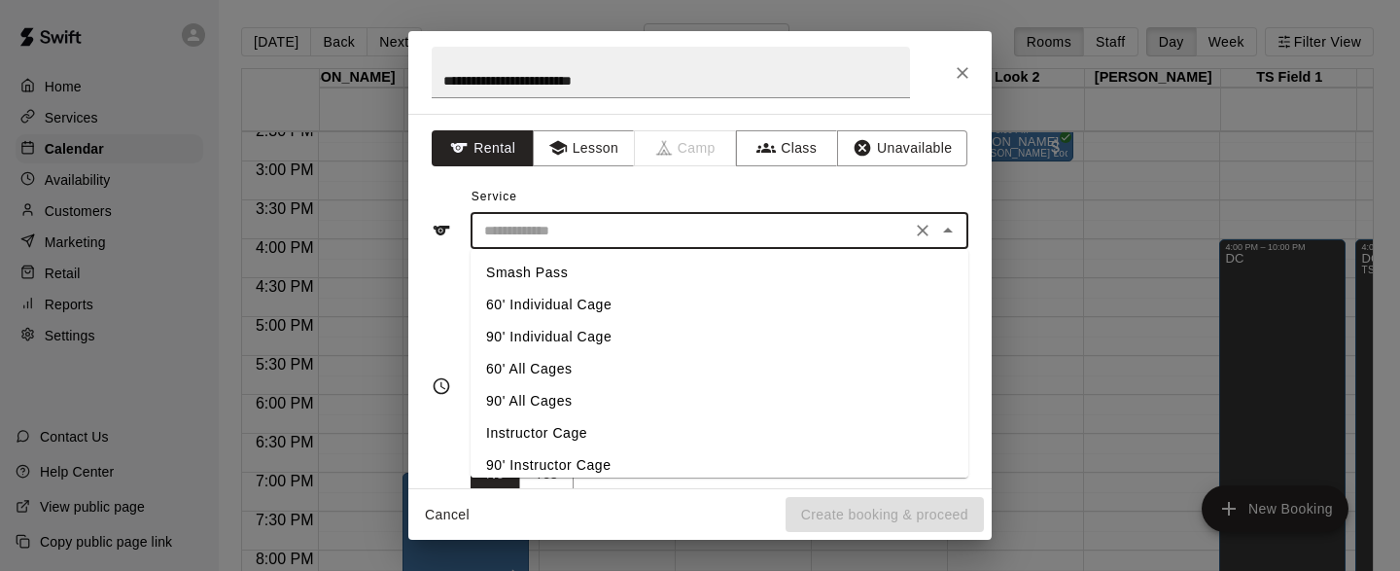
scroll to position [397, 0]
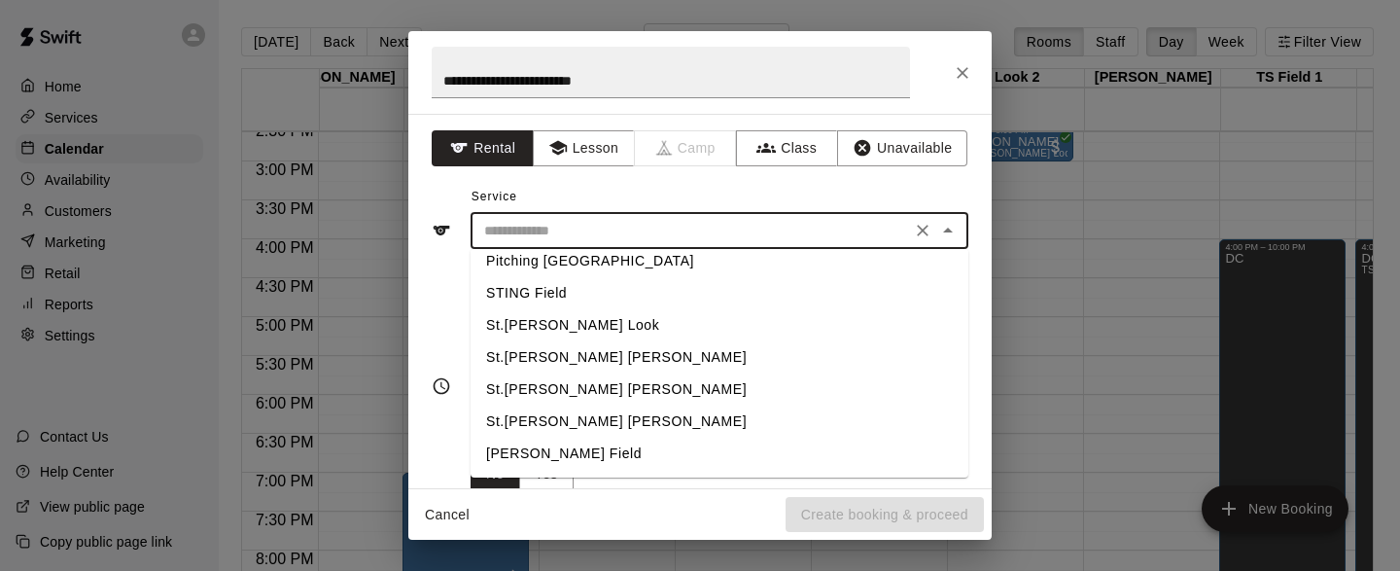
click at [574, 418] on li "St.[PERSON_NAME] [PERSON_NAME]" at bounding box center [719, 421] width 498 height 32
type input "**********"
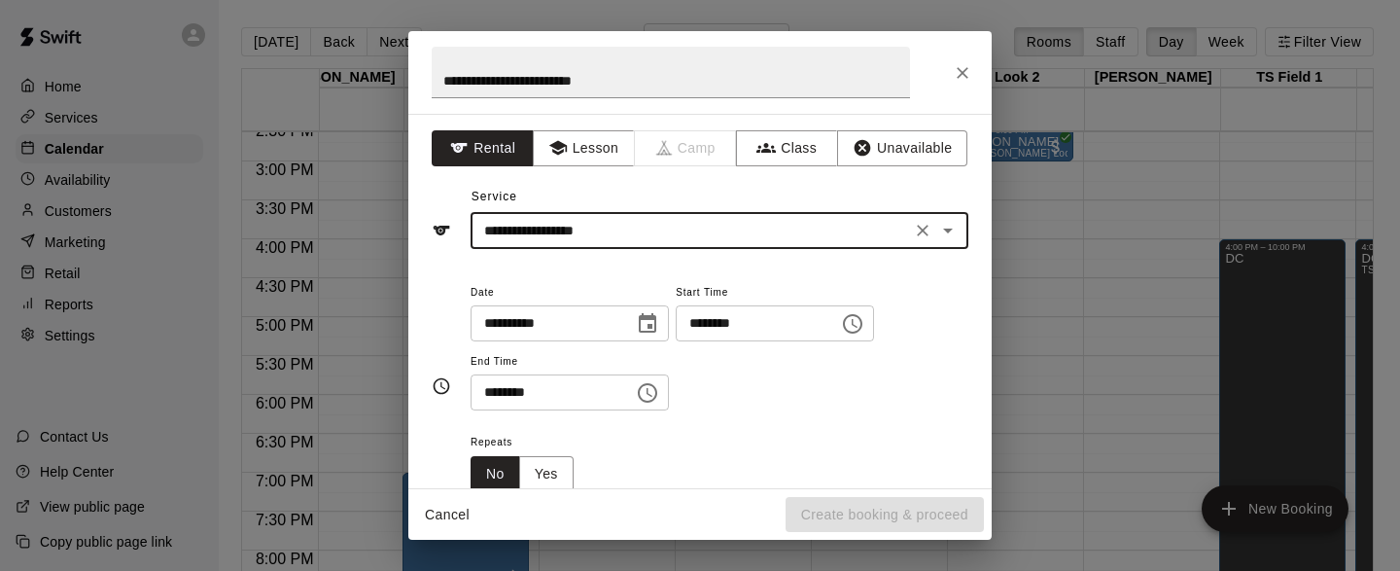
click at [654, 323] on icon "Choose date, selected date is Aug 24, 2025" at bounding box center [647, 323] width 23 height 23
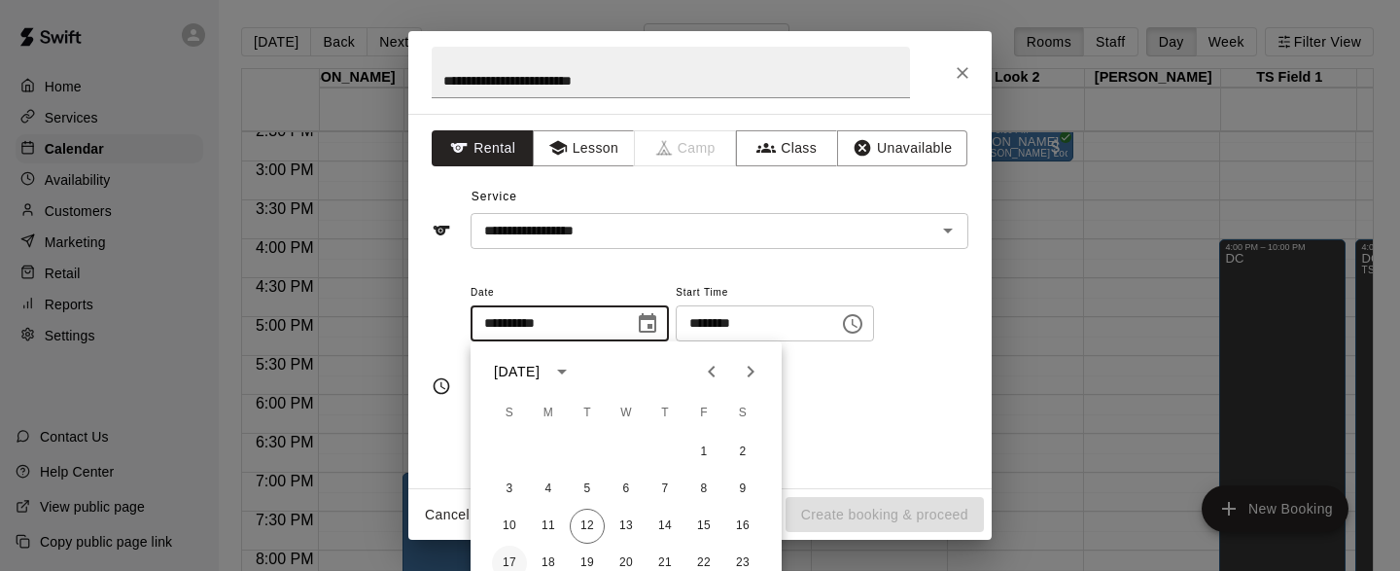
click at [512, 557] on button "17" at bounding box center [509, 562] width 35 height 35
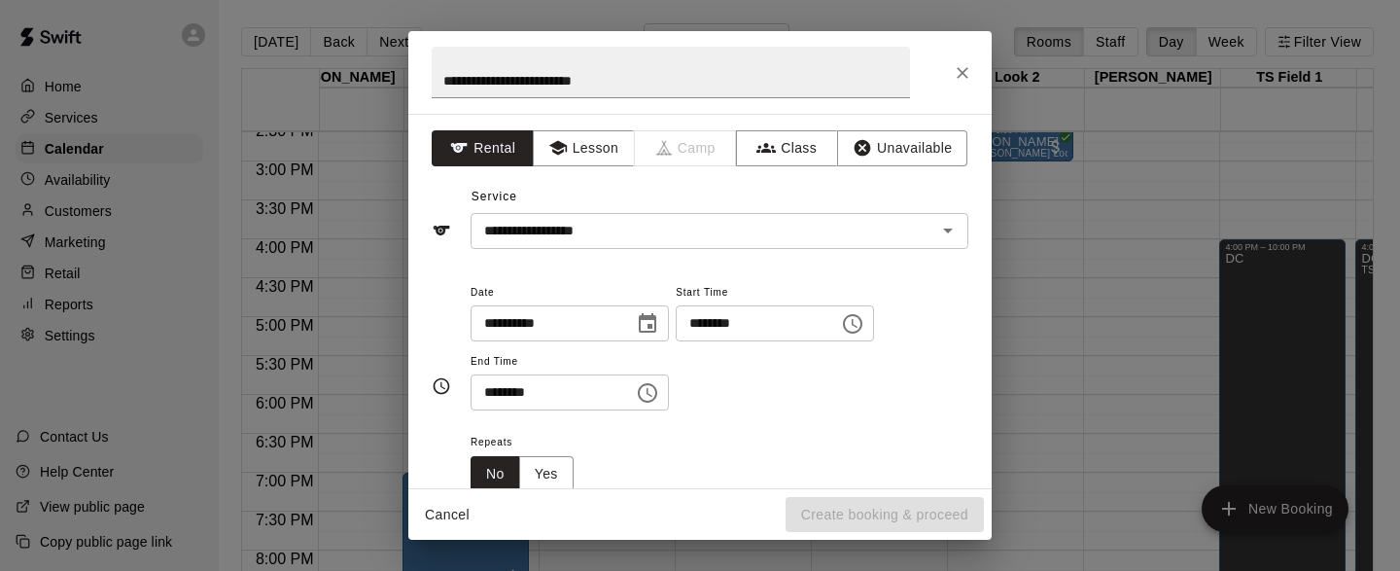
type input "**********"
click at [864, 328] on icon "Choose time, selected time is 12:00 PM" at bounding box center [852, 323] width 23 height 23
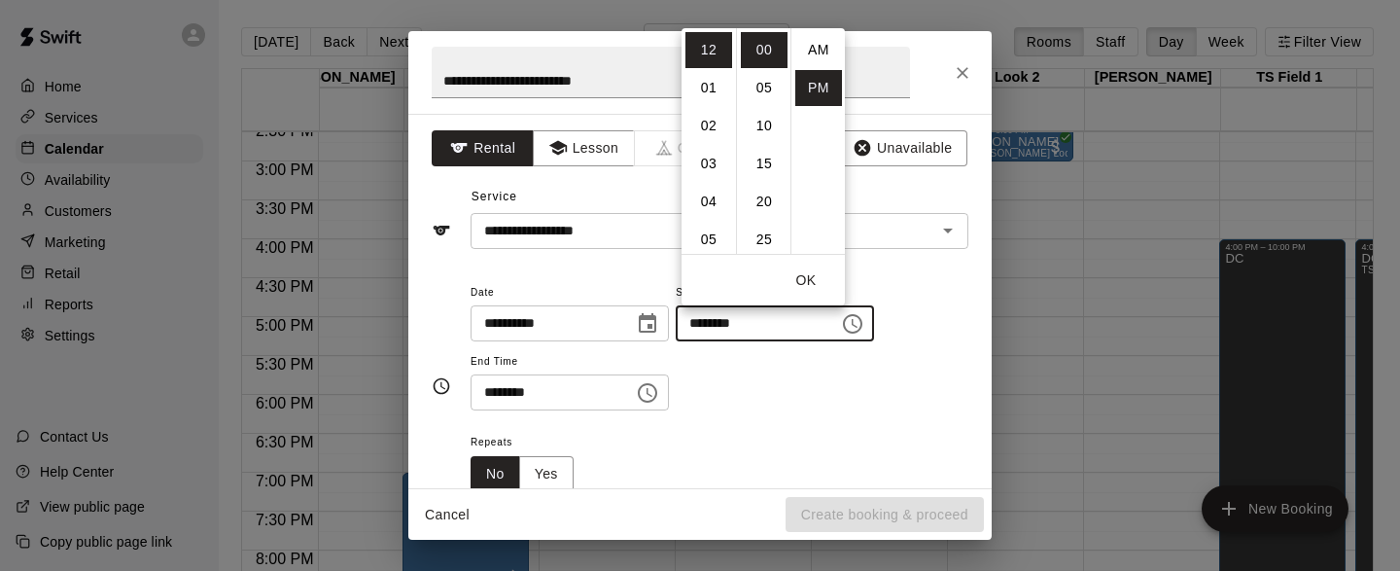
scroll to position [35, 0]
click at [712, 235] on li "05" at bounding box center [708, 240] width 47 height 36
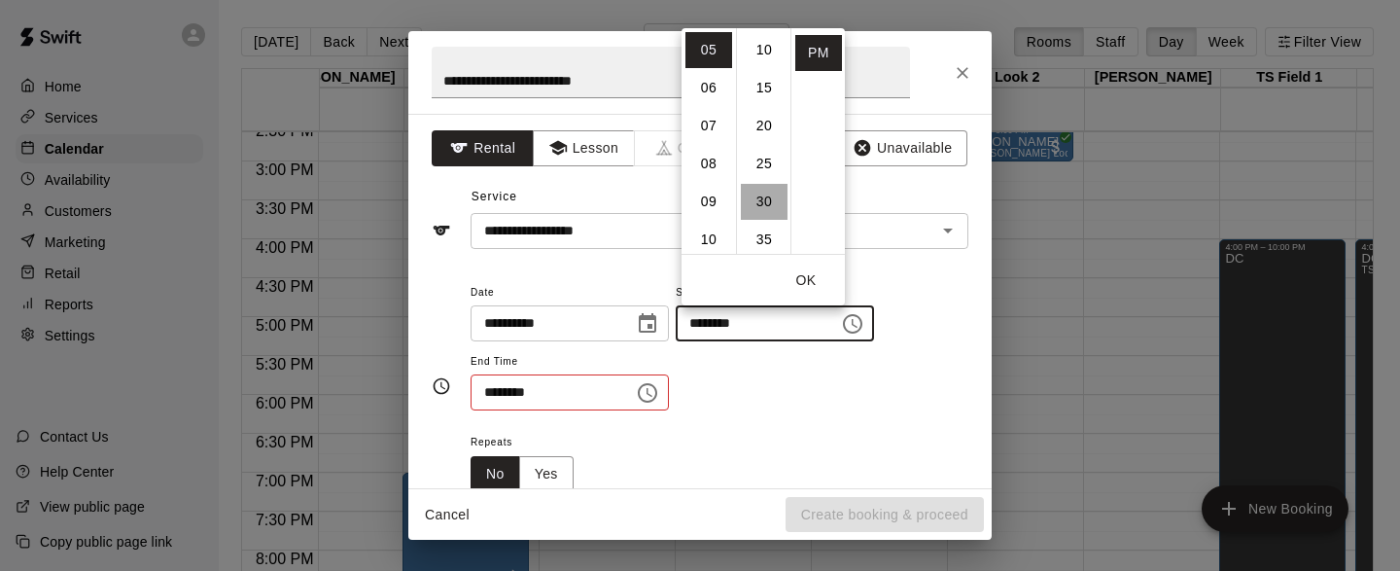
click at [763, 208] on li "30" at bounding box center [764, 202] width 47 height 36
type input "********"
click at [815, 284] on button "OK" at bounding box center [806, 280] width 62 height 36
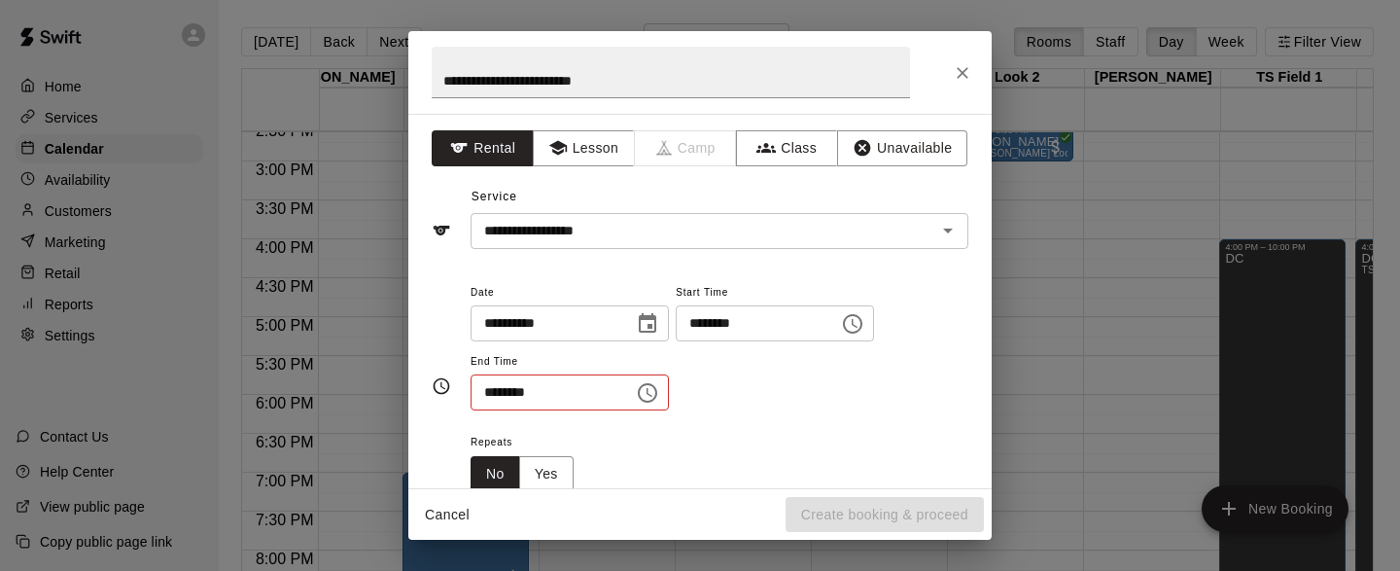
click at [648, 392] on icon "Choose time, selected time is 12:30 PM" at bounding box center [647, 392] width 23 height 23
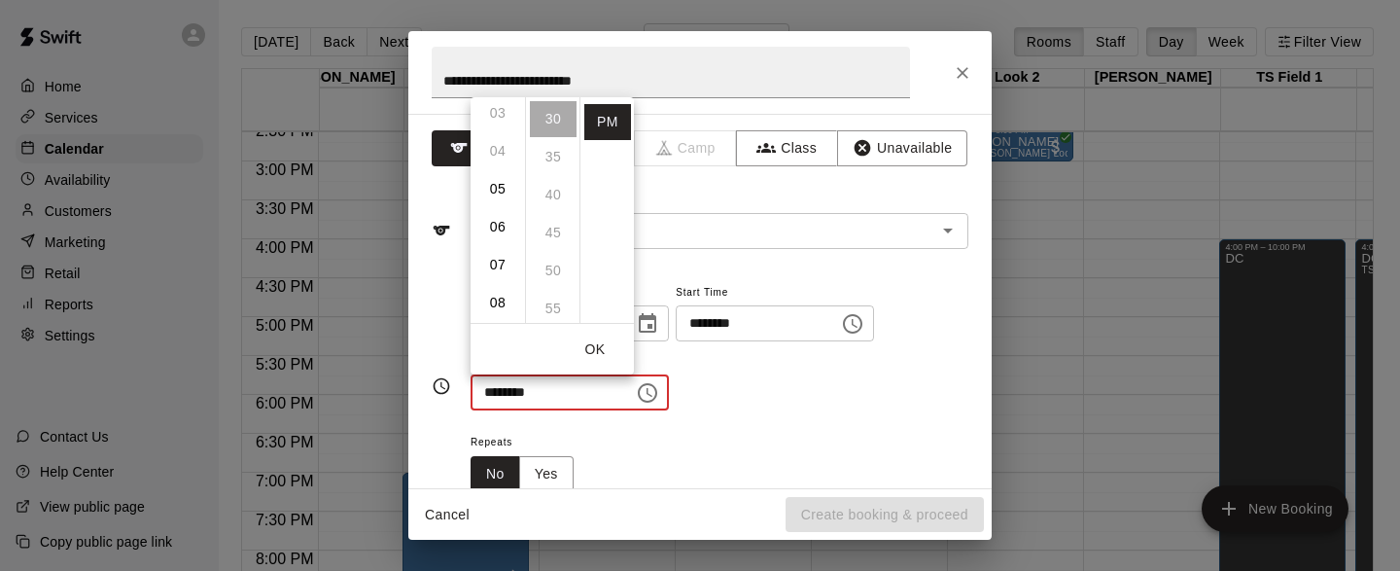
scroll to position [145, 0]
click at [497, 244] on li "07" at bounding box center [497, 240] width 47 height 36
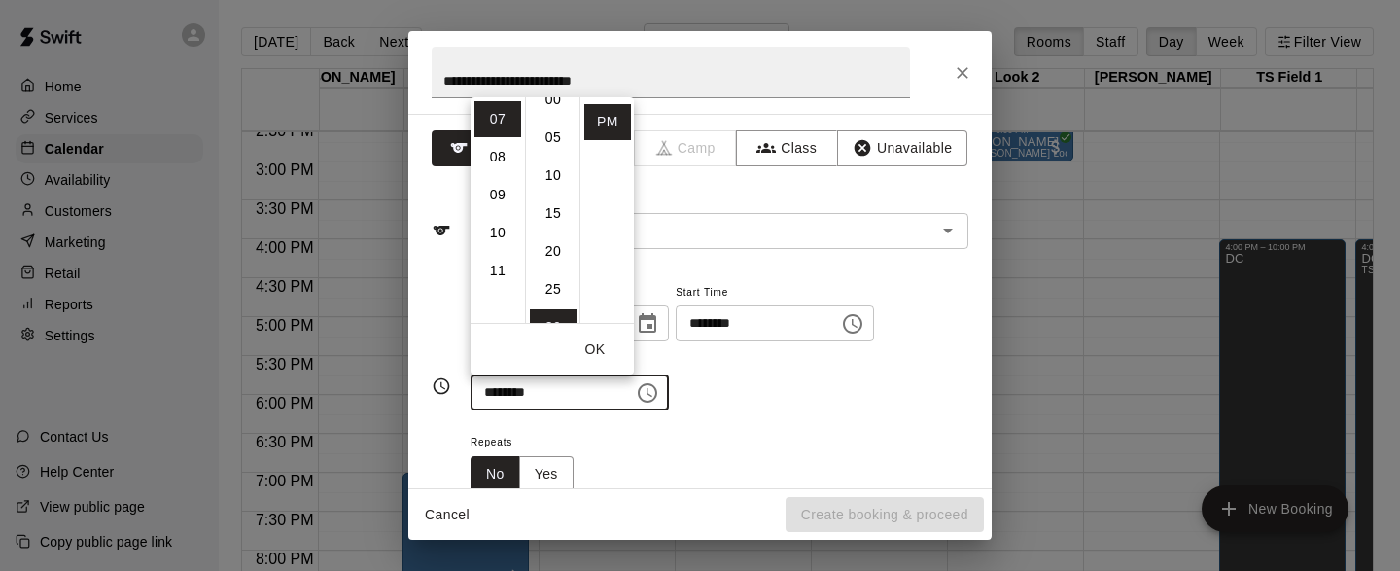
scroll to position [0, 0]
click at [551, 121] on li "00" at bounding box center [553, 119] width 47 height 36
type input "********"
click at [596, 344] on button "OK" at bounding box center [595, 349] width 62 height 36
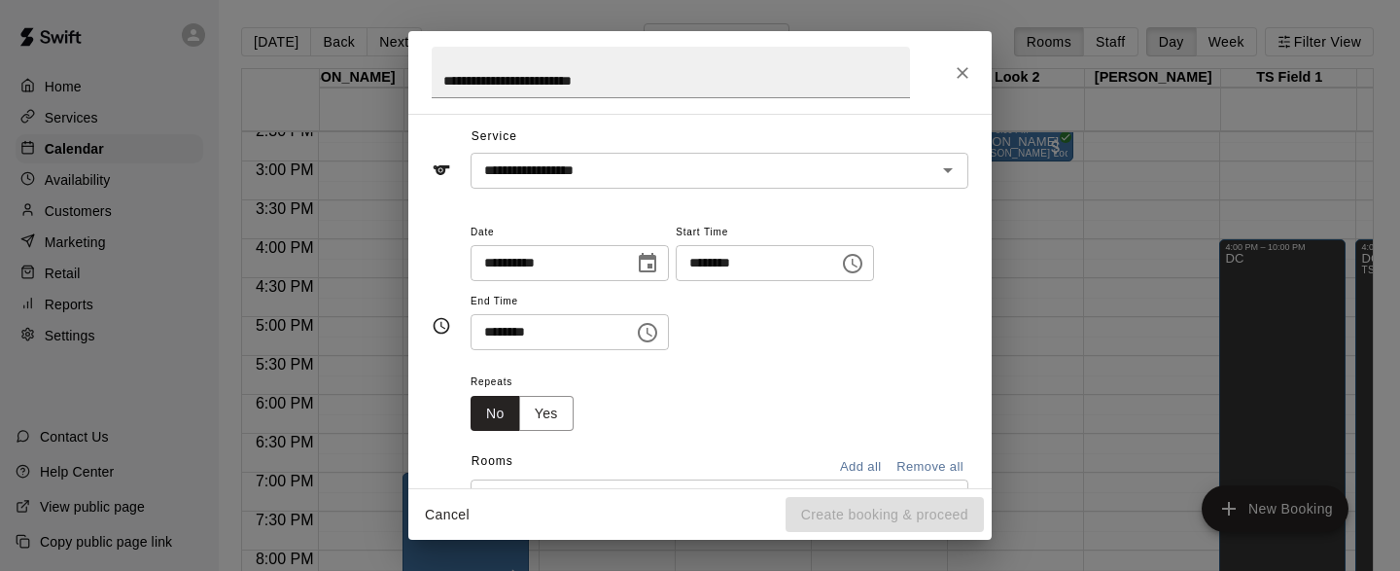
scroll to position [61, 0]
click at [547, 405] on button "Yes" at bounding box center [546, 413] width 54 height 36
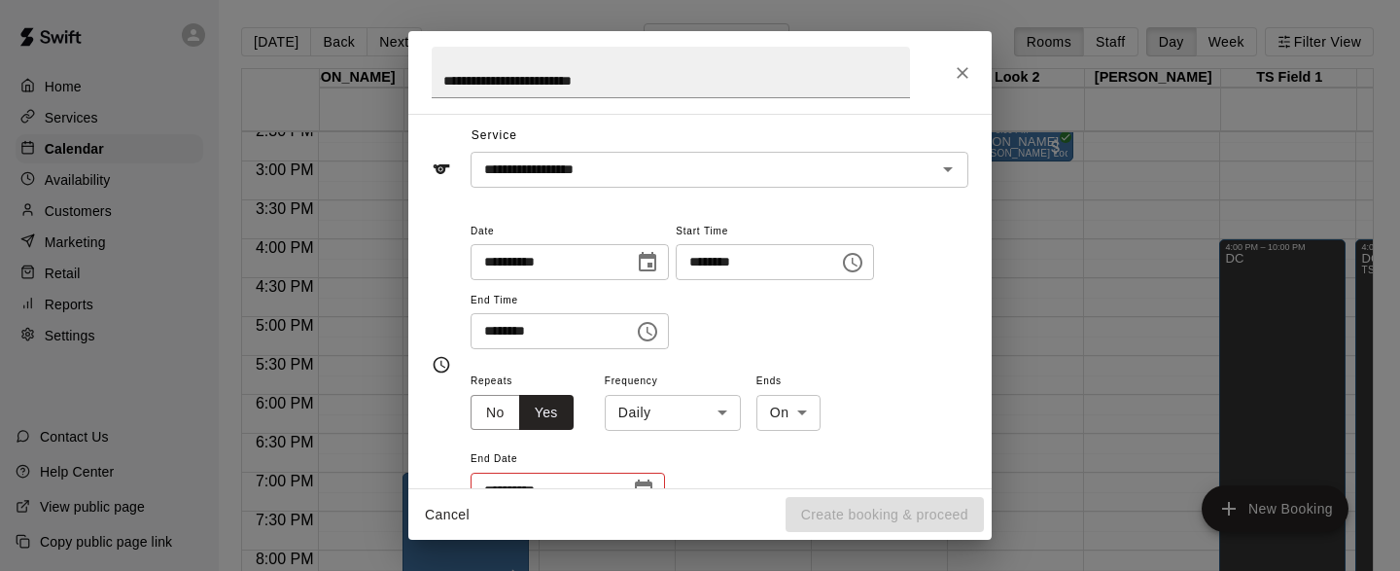
click at [730, 414] on body "Home Services Calendar Availability Customers Marketing Retail Reports Settings…" at bounding box center [700, 301] width 1400 height 602
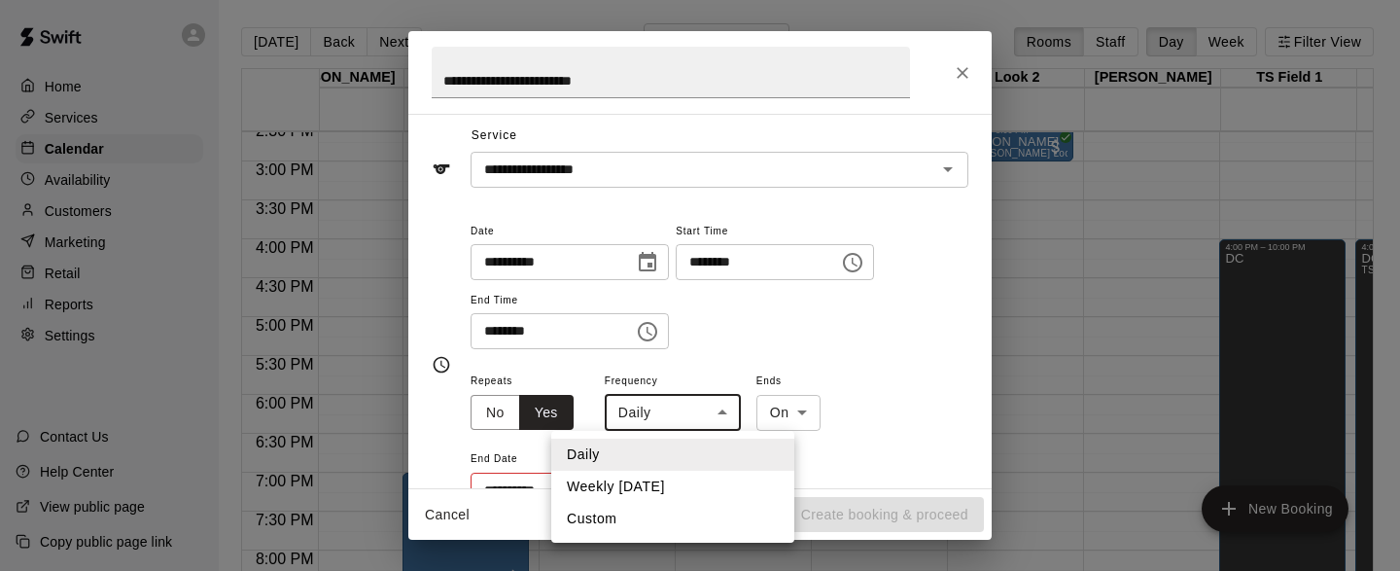
click at [653, 486] on li "Weekly [DATE]" at bounding box center [672, 486] width 243 height 32
type input "******"
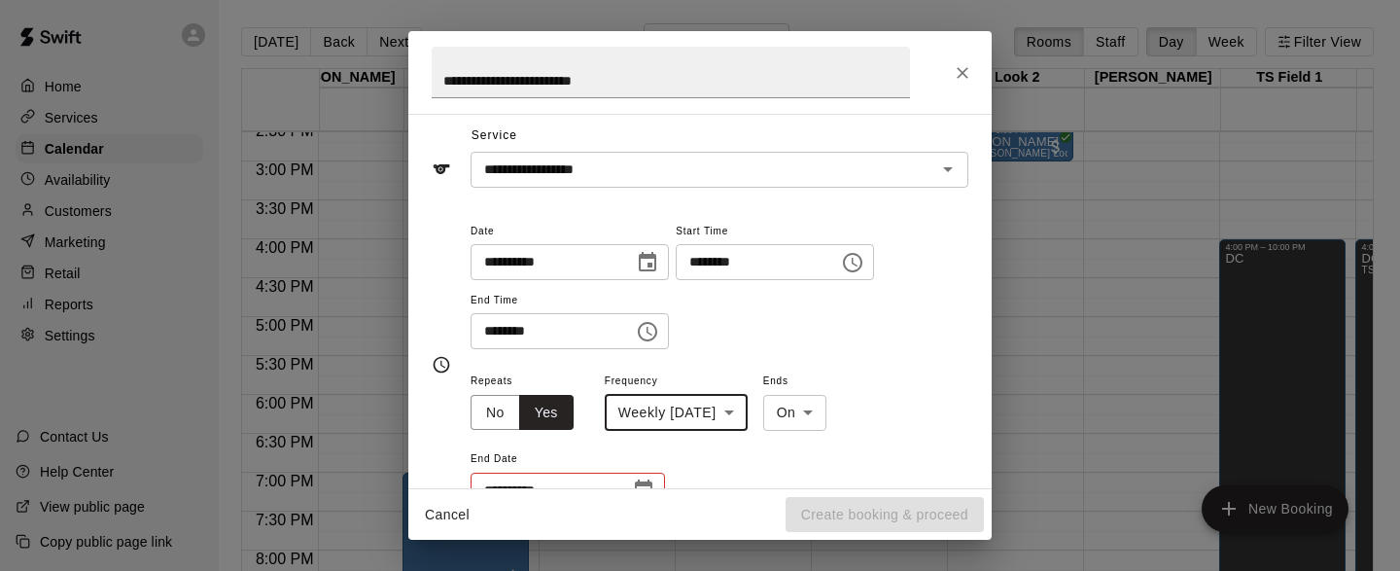
click at [830, 416] on body "Home Services Calendar Availability Customers Marketing Retail Reports Settings…" at bounding box center [700, 301] width 1400 height 602
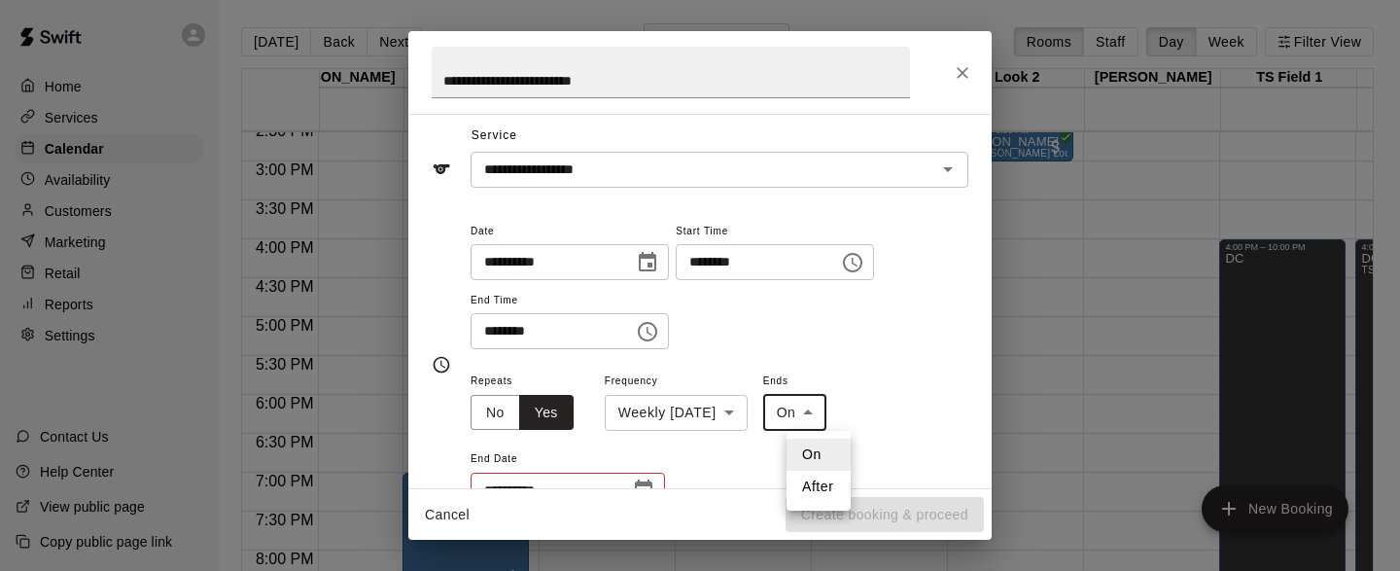
click at [824, 486] on li "After" at bounding box center [818, 486] width 64 height 32
type input "*****"
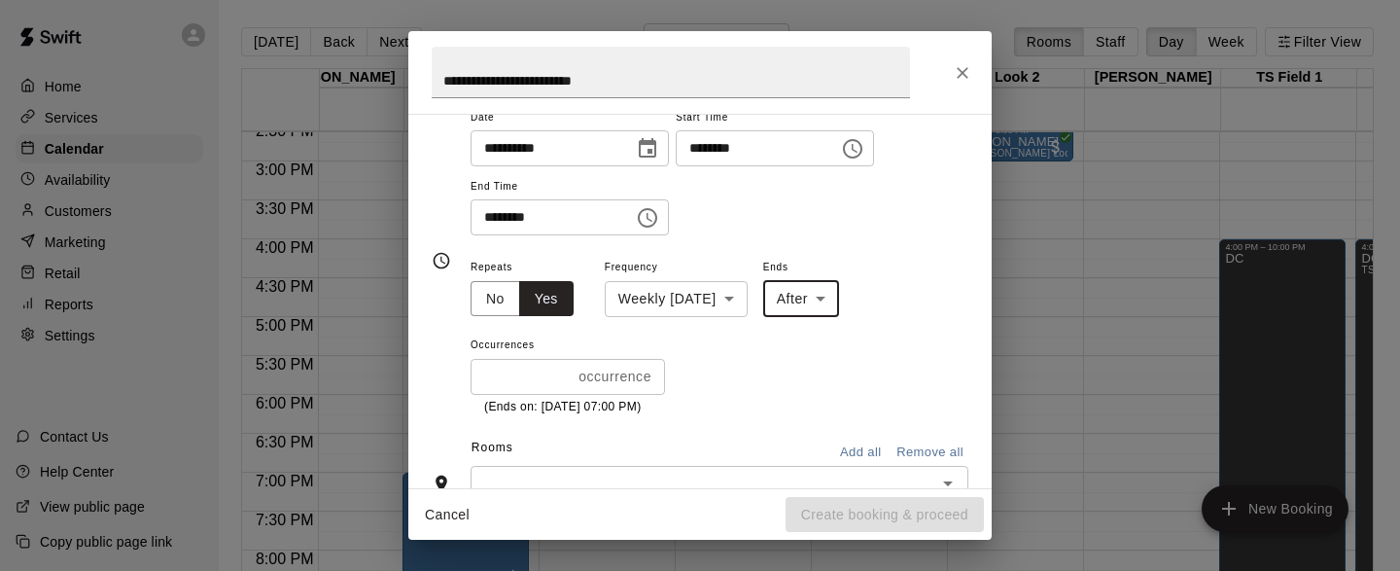
scroll to position [182, 0]
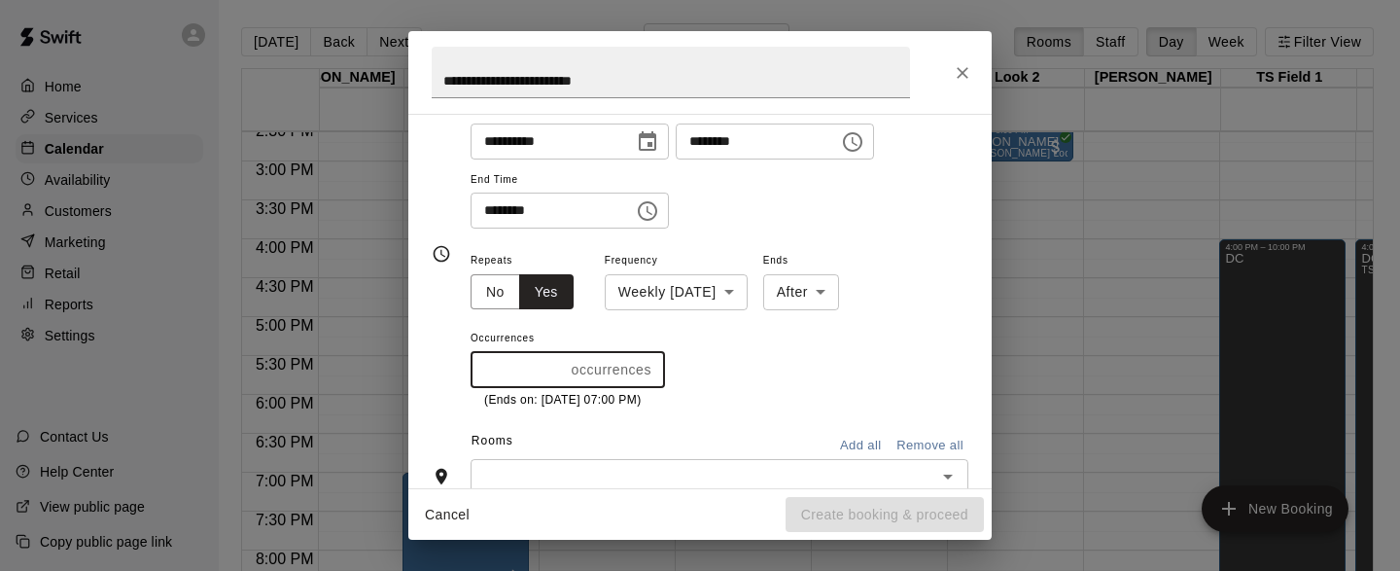
type input "*"
click at [562, 366] on input "*" at bounding box center [516, 370] width 93 height 36
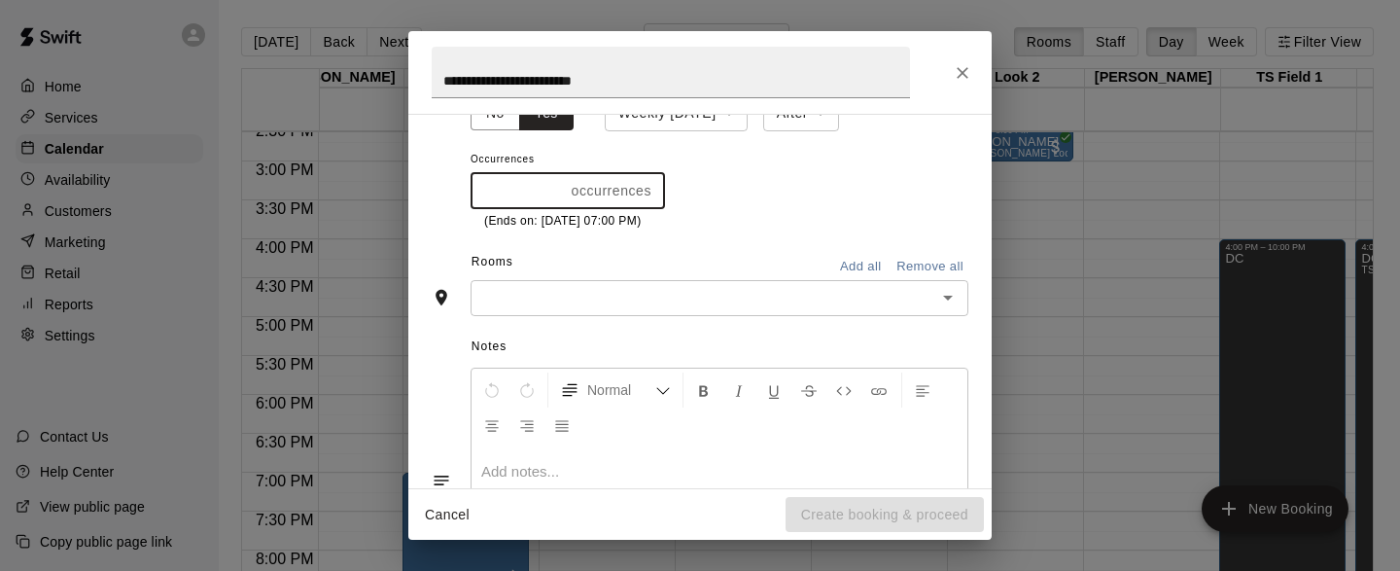
scroll to position [365, 0]
click at [949, 292] on icon "Open" at bounding box center [948, 293] width 10 height 5
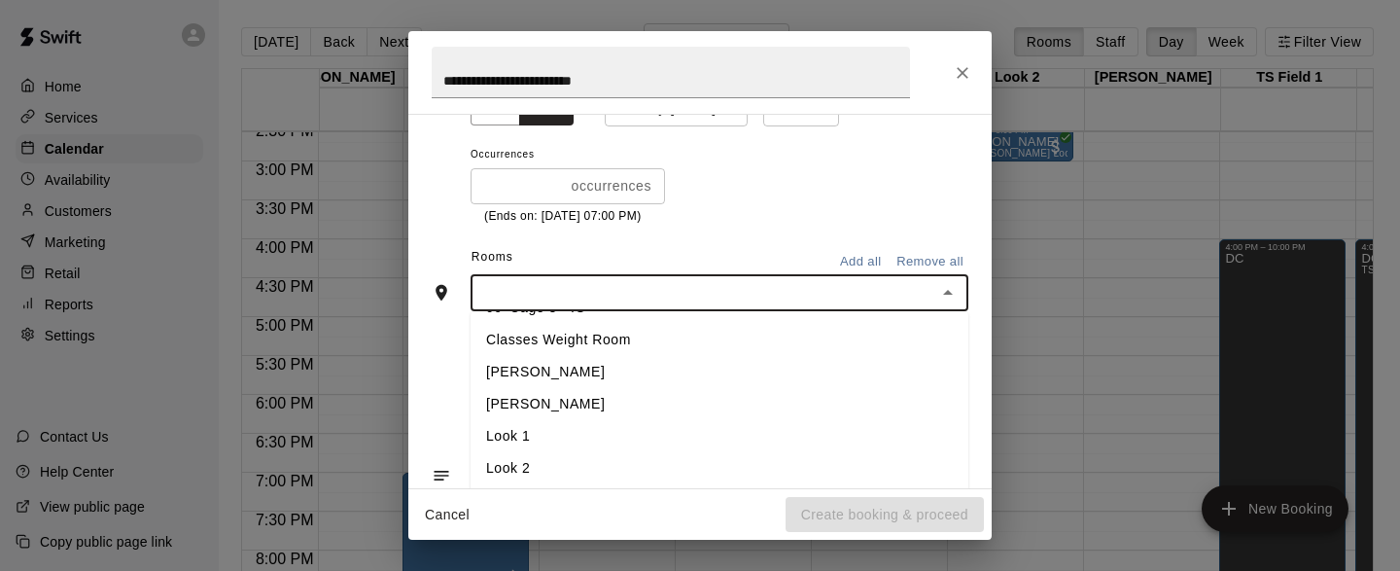
scroll to position [993, 0]
click at [517, 390] on li "[PERSON_NAME]" at bounding box center [719, 400] width 498 height 32
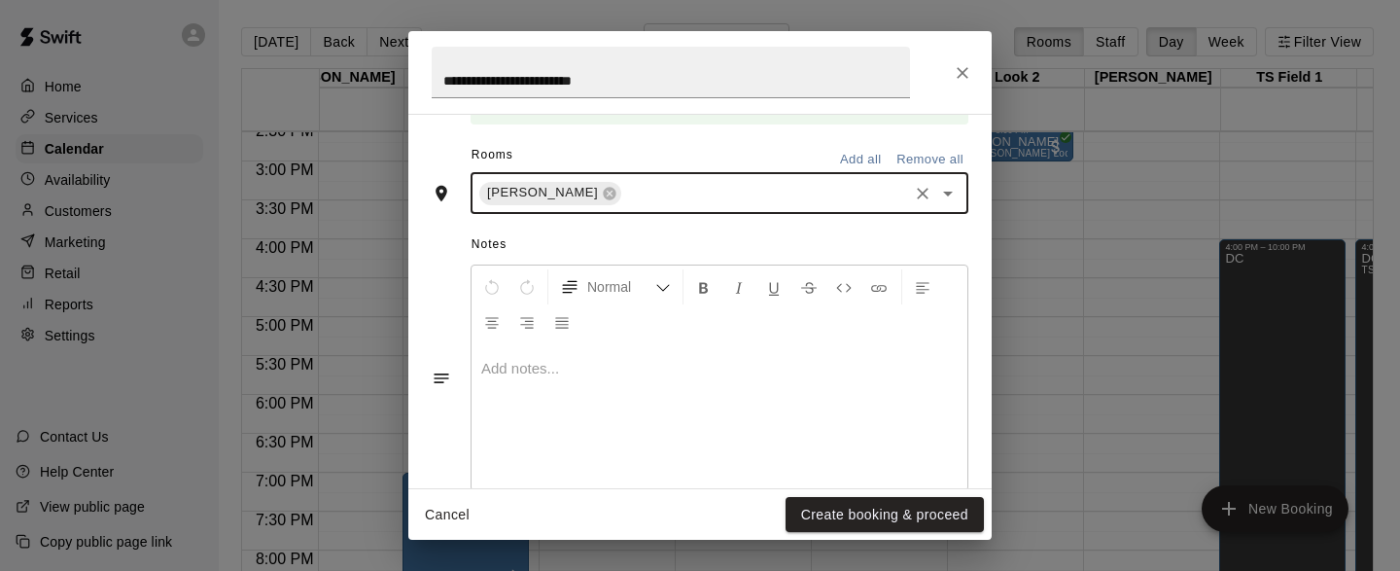
scroll to position [580, 0]
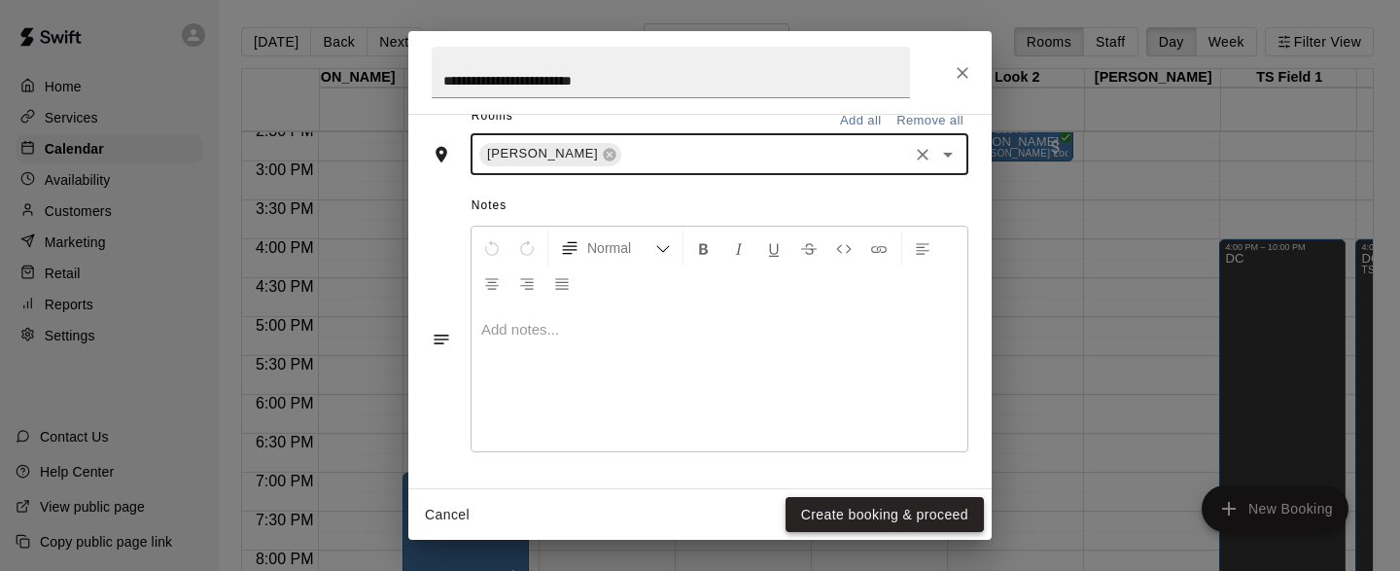
click at [855, 508] on button "Create booking & proceed" at bounding box center [884, 515] width 198 height 36
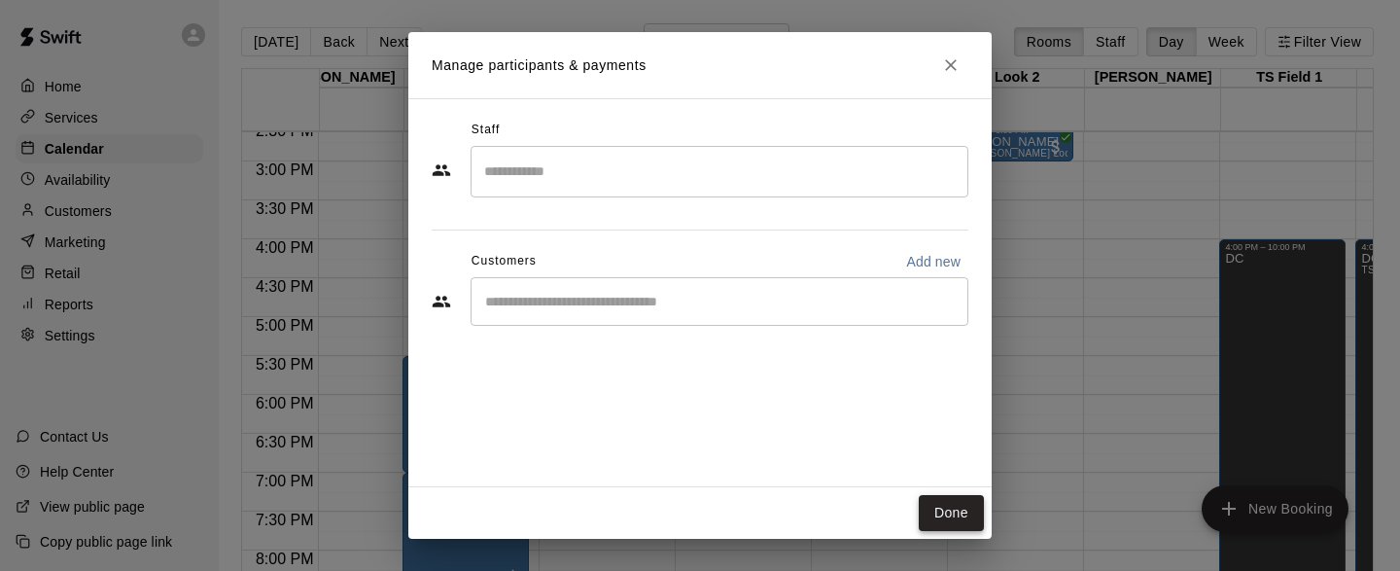
click at [953, 508] on button "Done" at bounding box center [951, 513] width 65 height 36
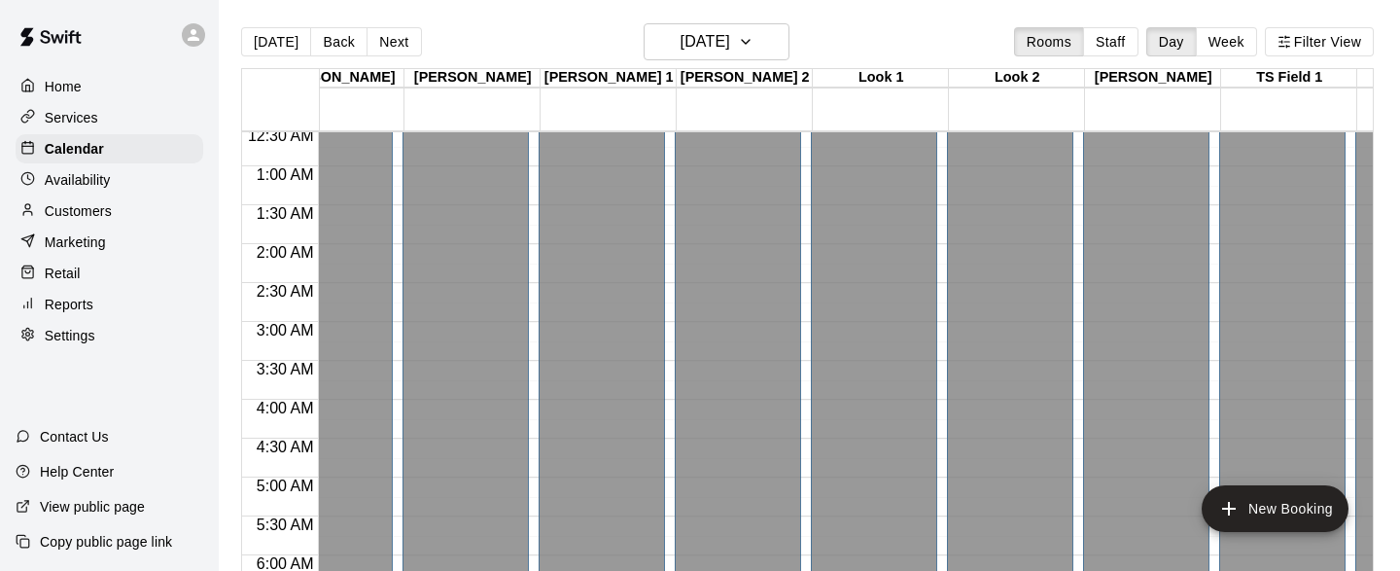
scroll to position [0, 4950]
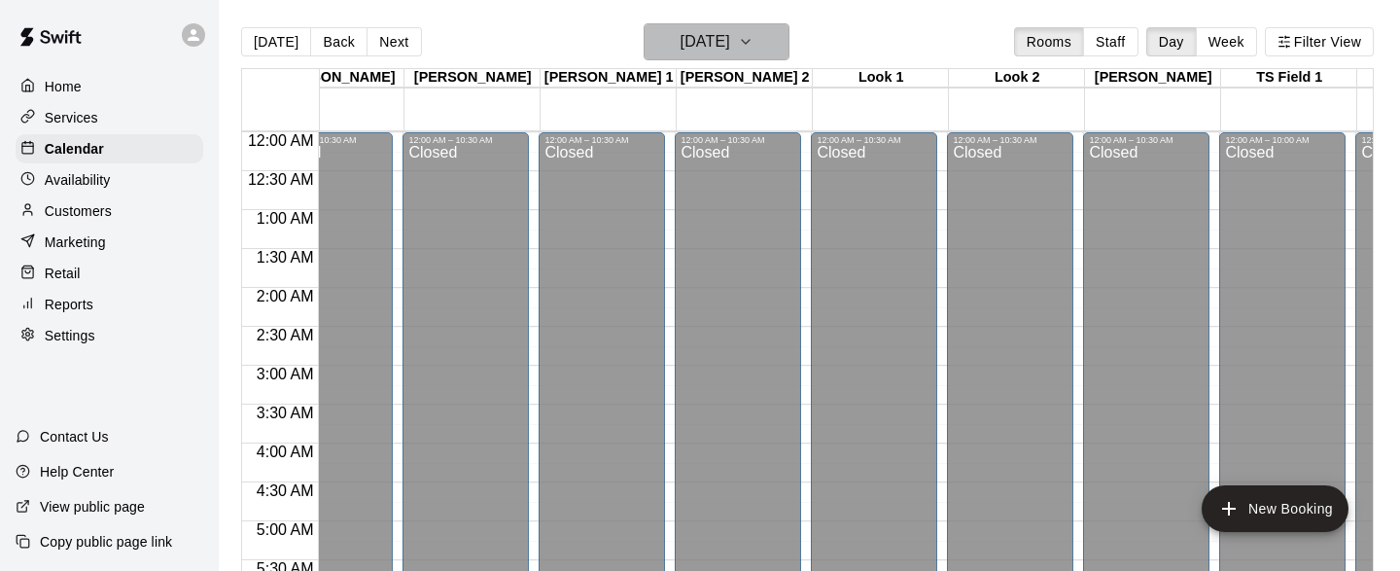
click at [753, 41] on icon "button" at bounding box center [746, 41] width 16 height 23
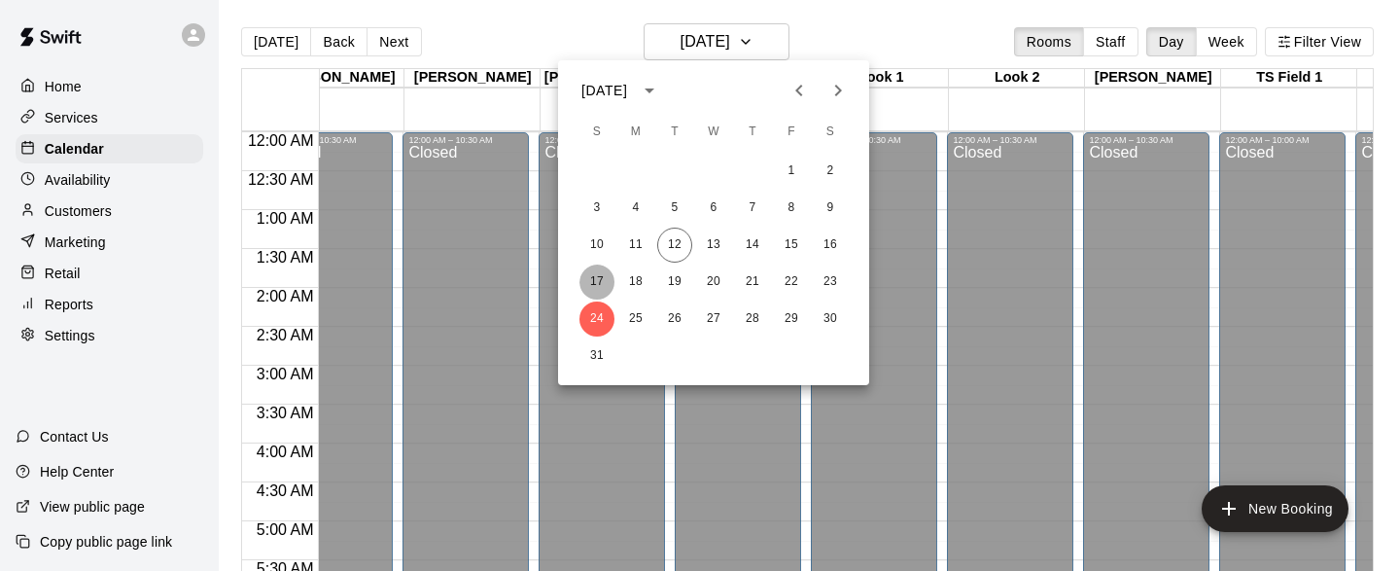
click at [597, 265] on button "17" at bounding box center [596, 281] width 35 height 35
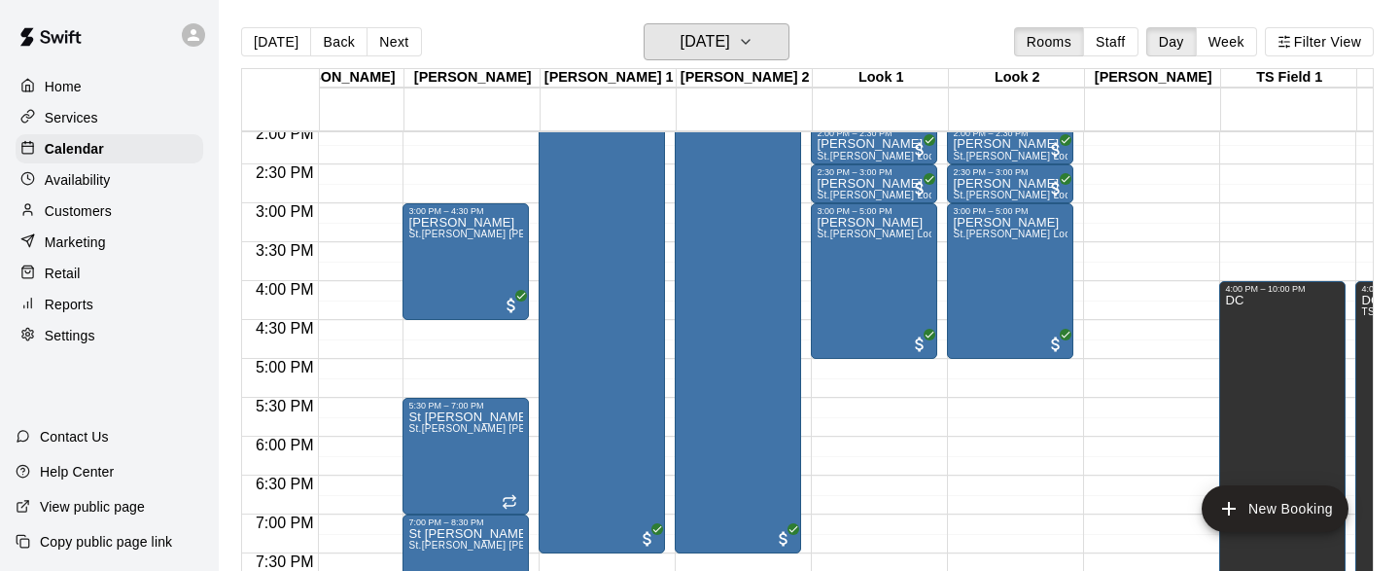
scroll to position [1052, 4950]
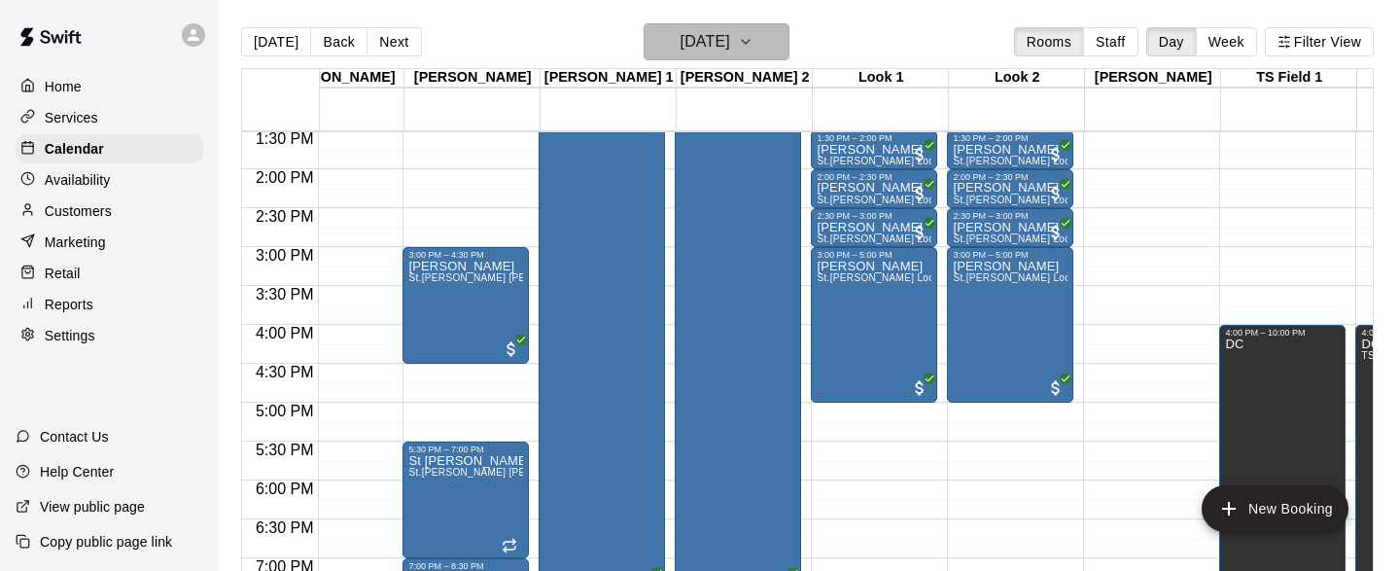
click at [753, 46] on icon "button" at bounding box center [746, 41] width 16 height 23
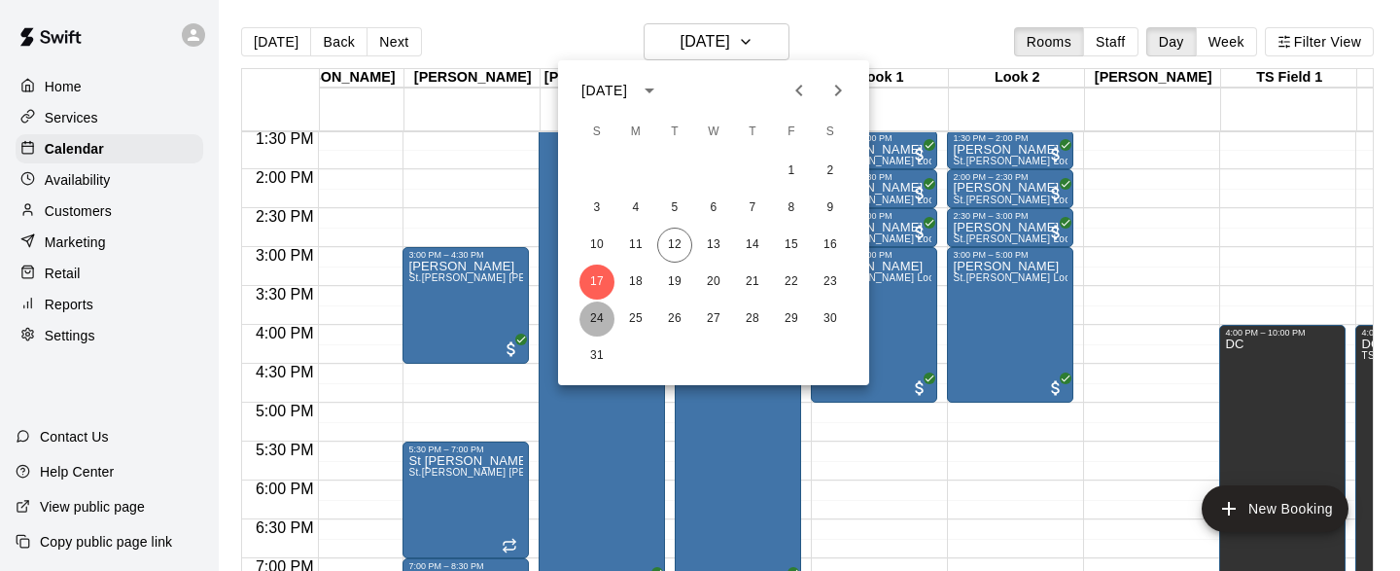
click at [595, 311] on button "24" at bounding box center [596, 318] width 35 height 35
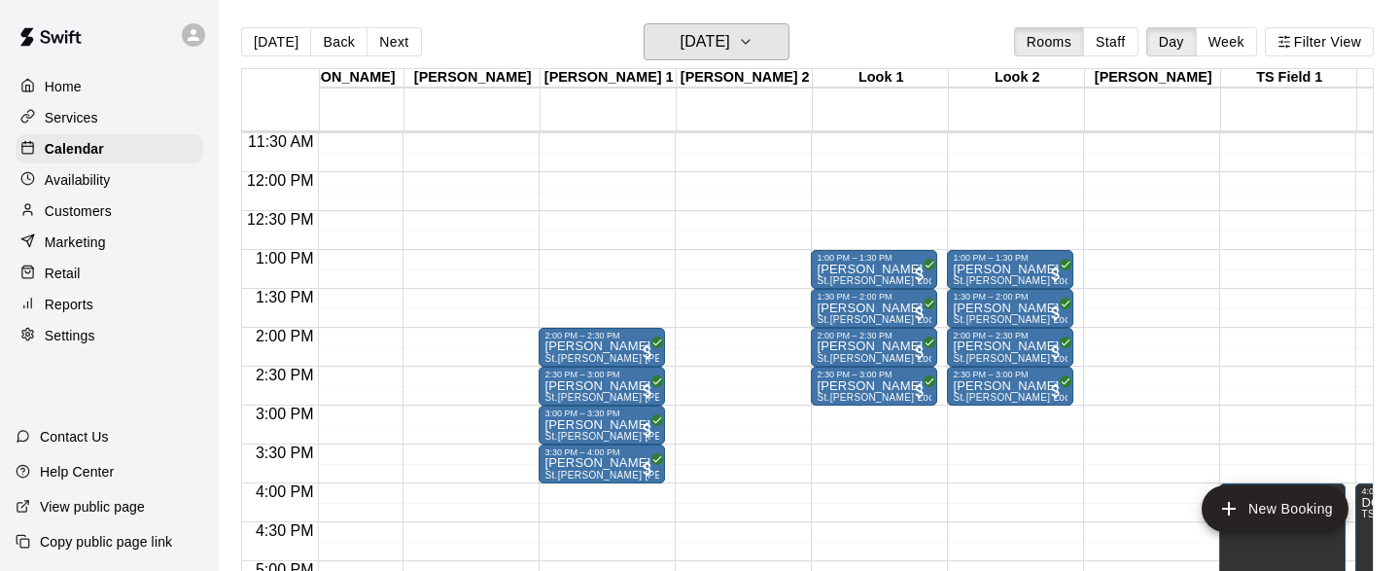
scroll to position [913, 4950]
